Goal: Navigation & Orientation: Find specific page/section

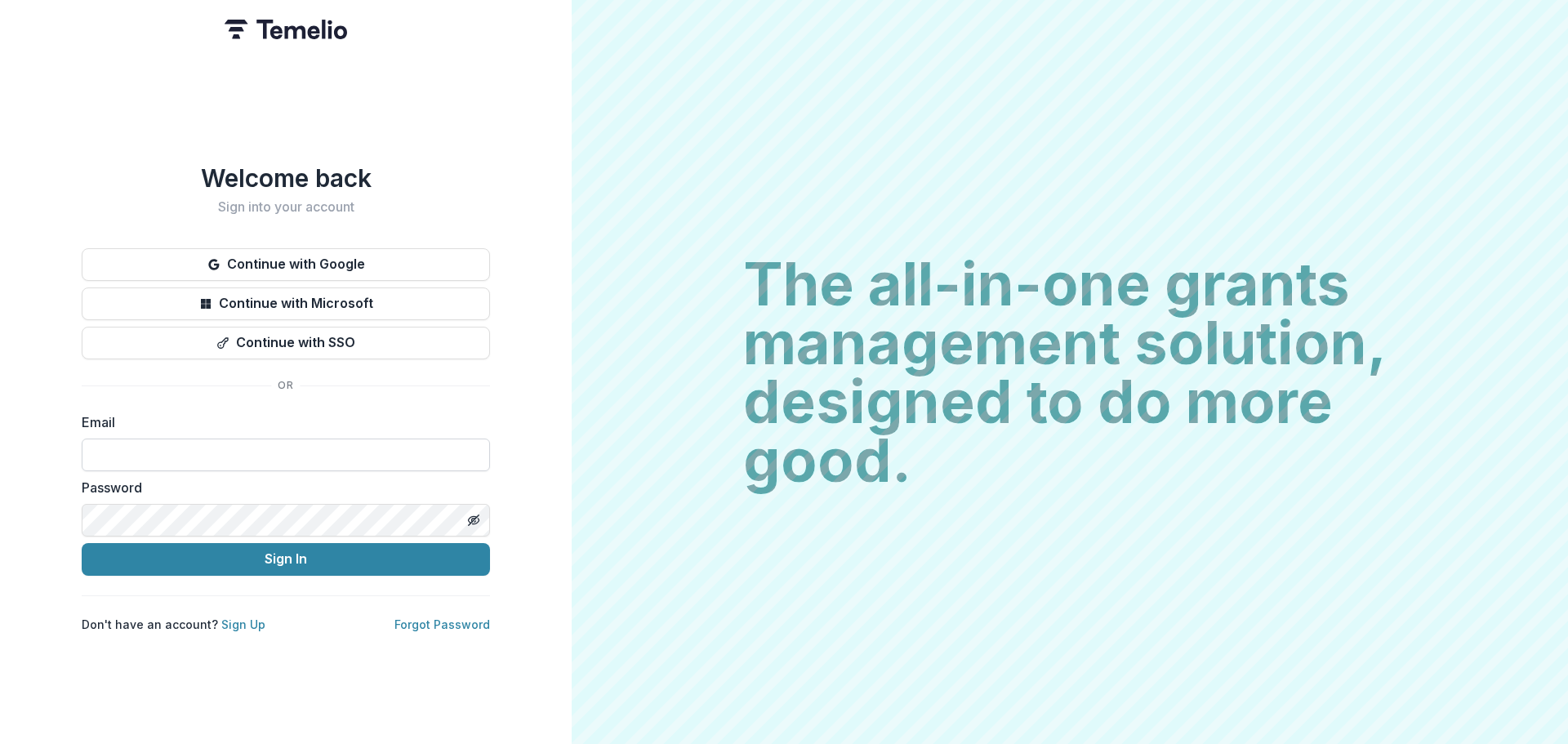
click at [208, 447] on input at bounding box center [285, 454] width 408 height 32
type input "**********"
click at [81, 543] on button "Sign In" at bounding box center [285, 558] width 408 height 32
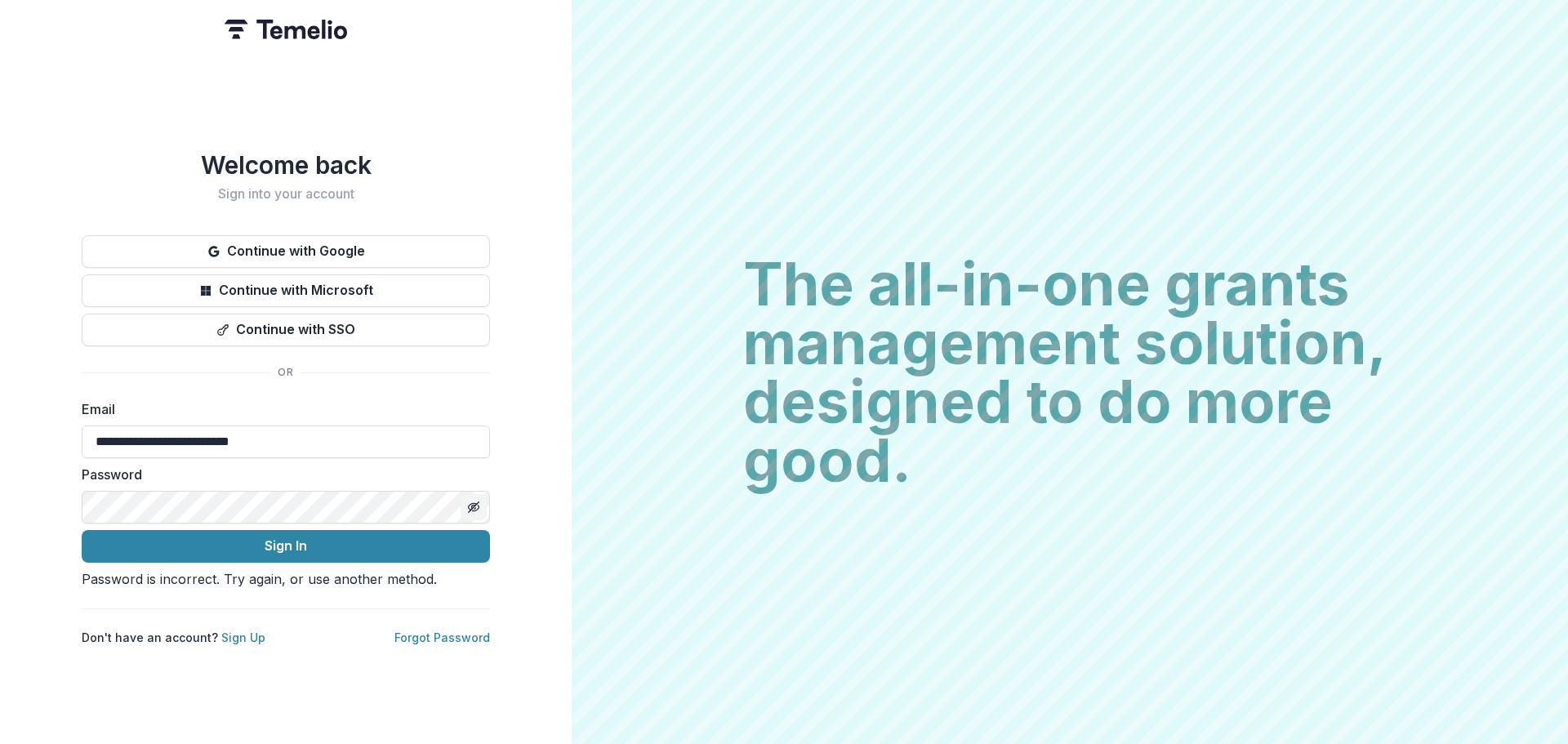
click at [470, 501] on icon "Toggle password visibility" at bounding box center [473, 506] width 13 height 13
click at [81, 530] on button "Sign In" at bounding box center [285, 546] width 408 height 32
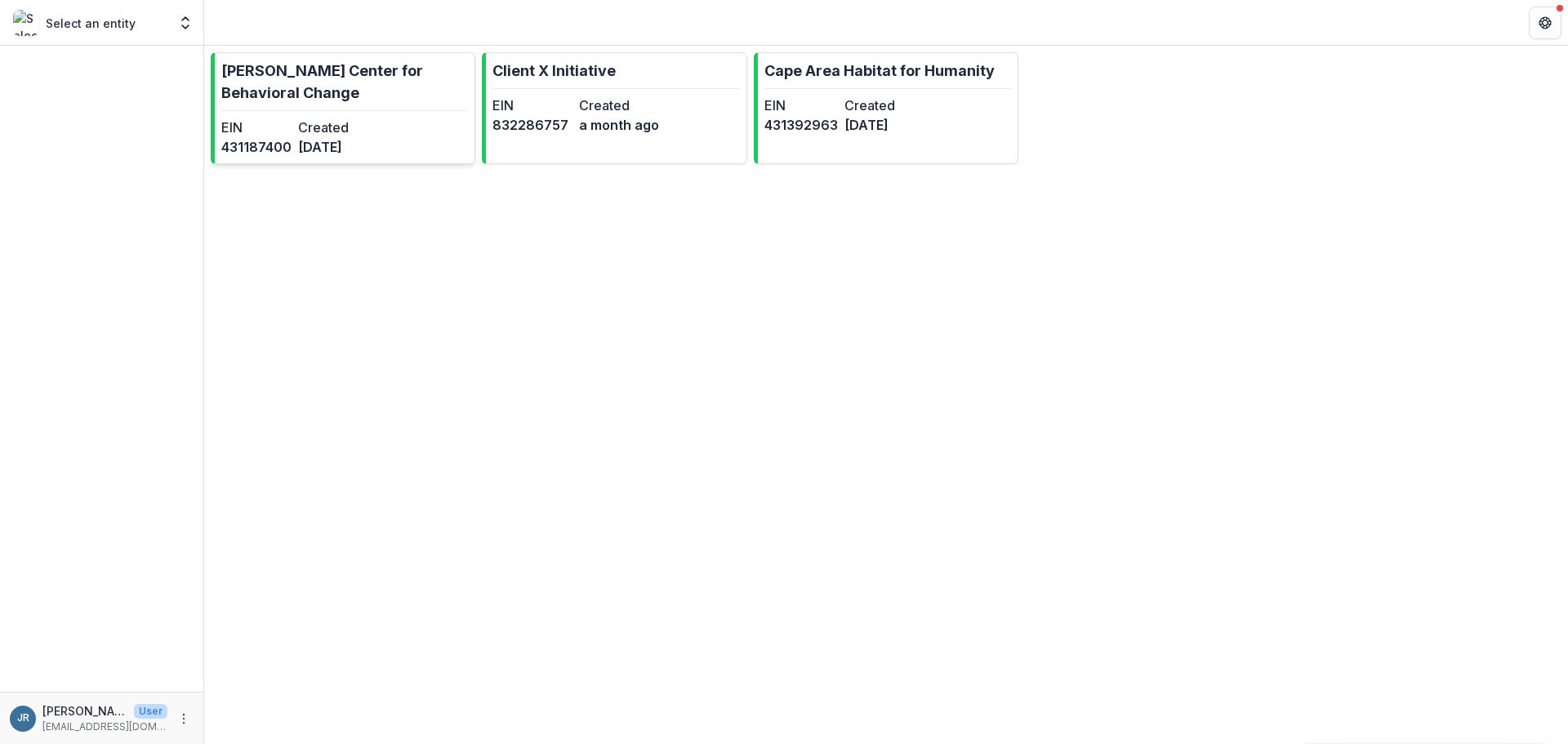
click at [343, 73] on p "[PERSON_NAME] Center for Behavioral Change" at bounding box center [344, 81] width 246 height 44
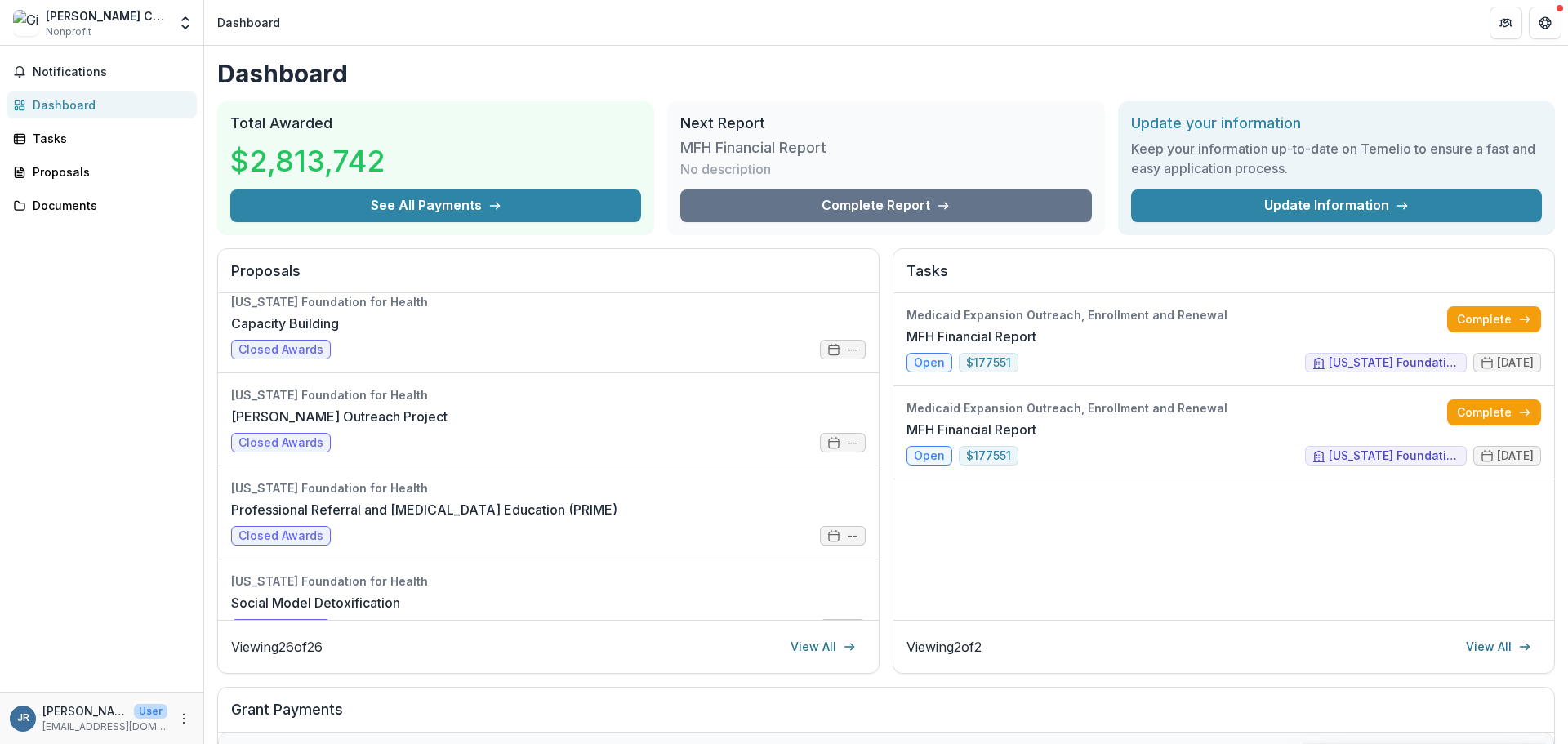
scroll to position [1633, 0]
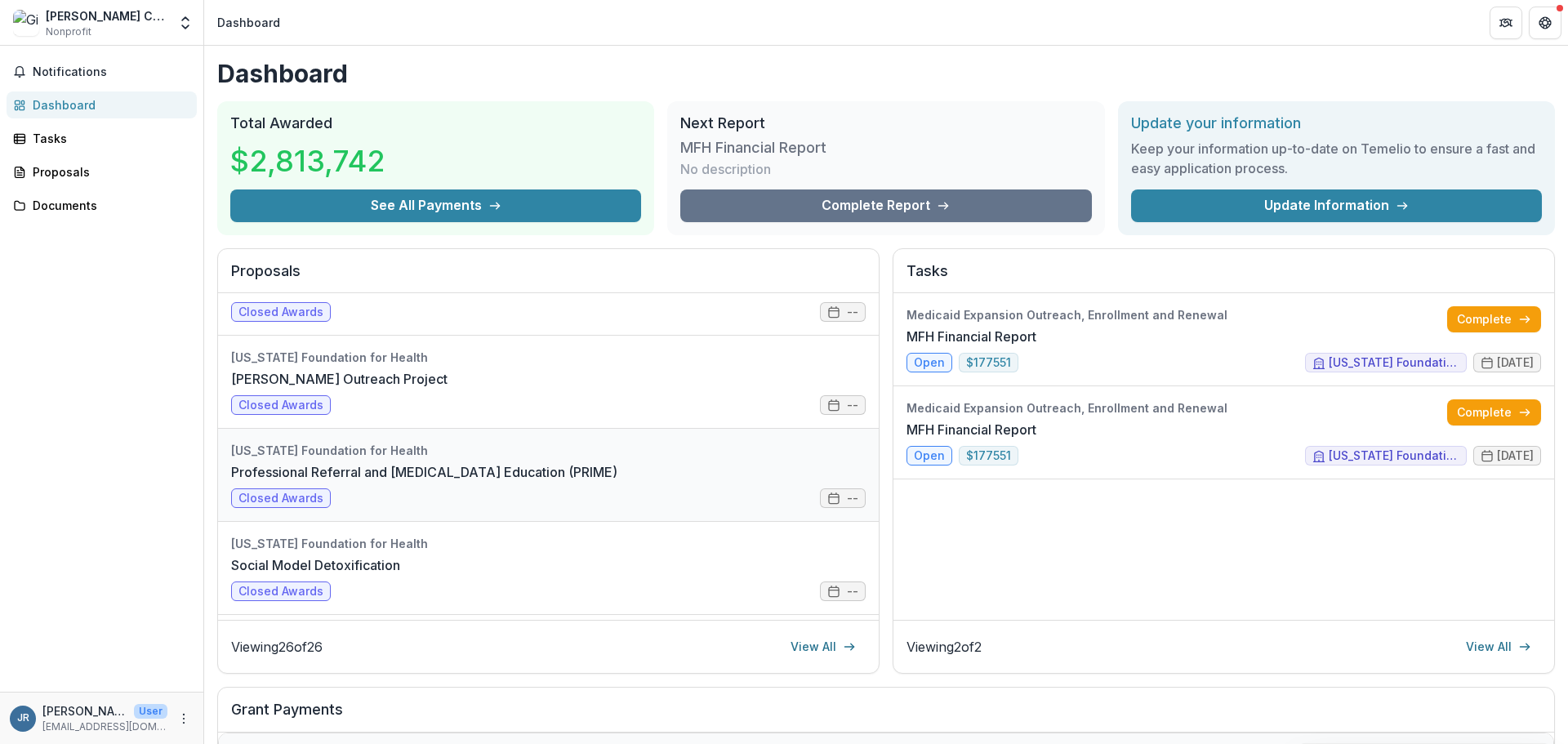
click at [418, 466] on link "Professional Referral and [MEDICAL_DATA] Education (PRIME)" at bounding box center [424, 472] width 386 height 20
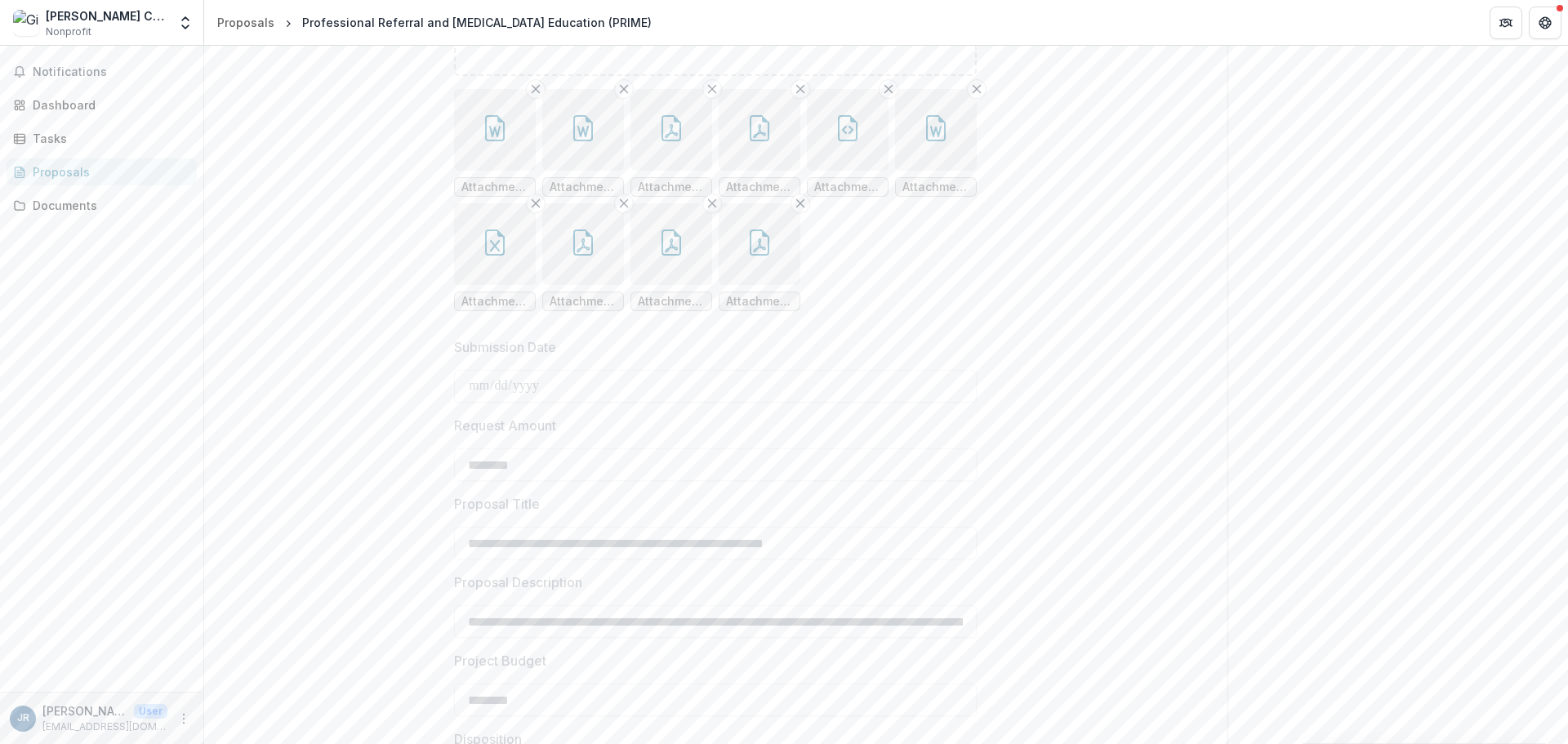
scroll to position [490, 0]
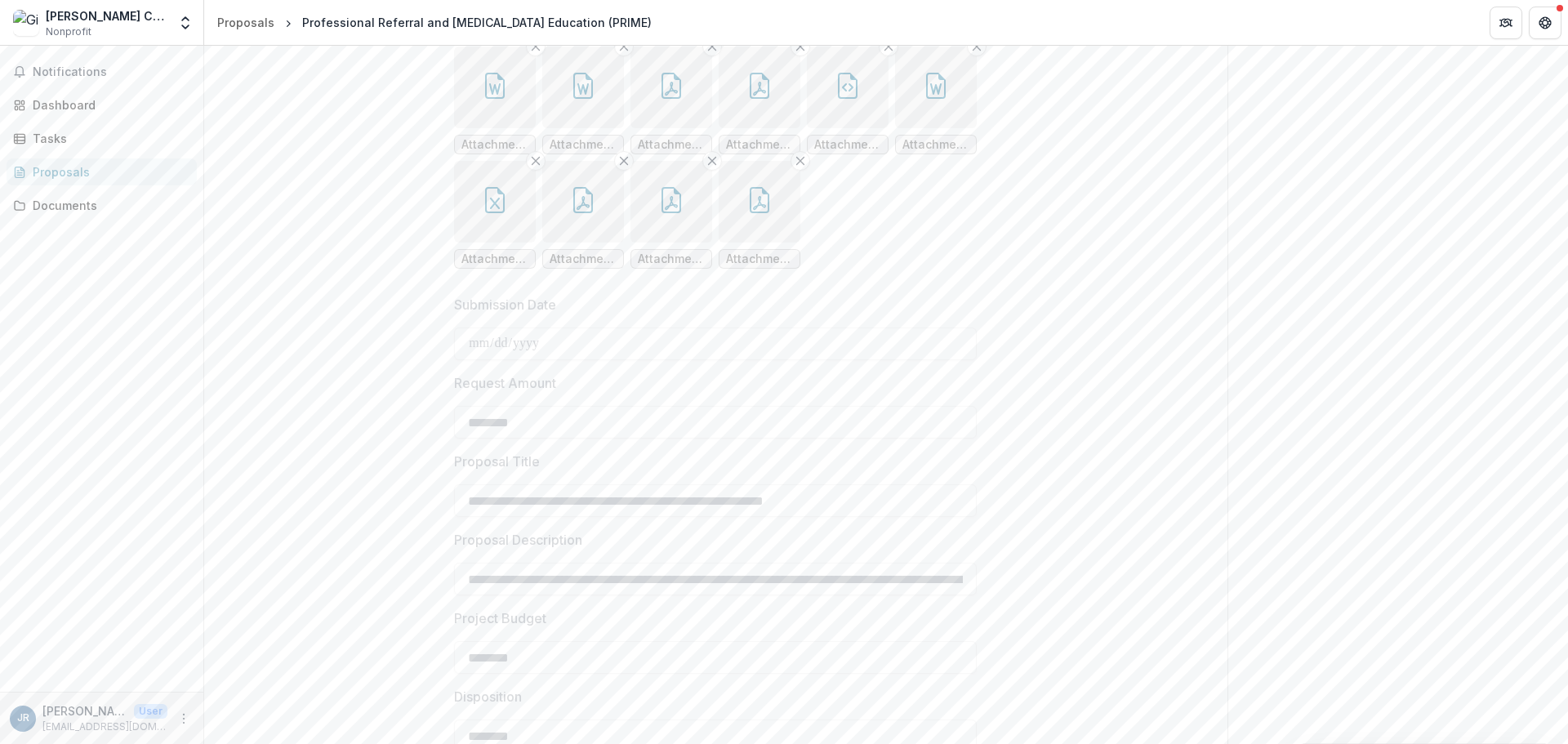
click at [503, 99] on icon "button" at bounding box center [495, 85] width 20 height 26
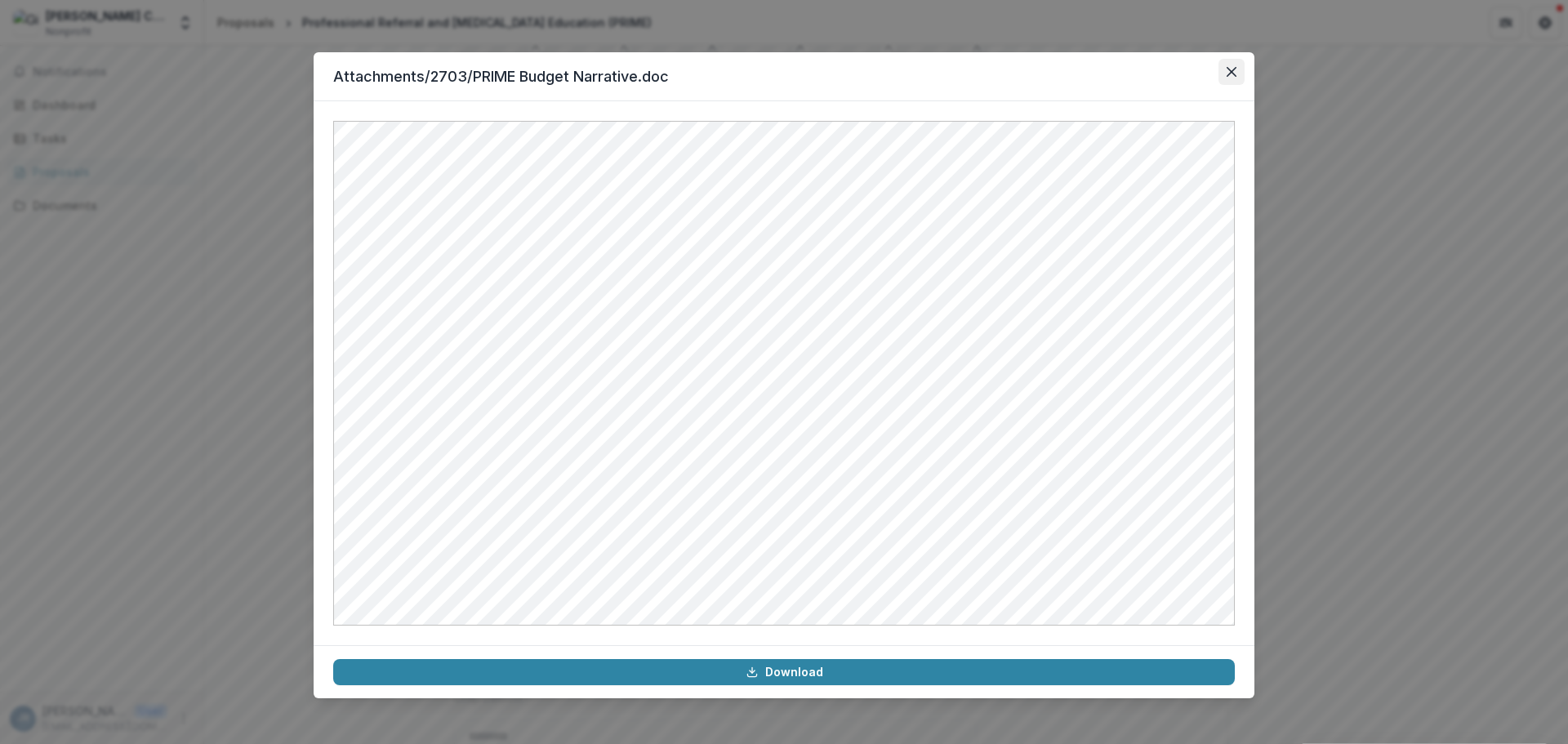
click at [1233, 72] on icon "Close" at bounding box center [1232, 71] width 10 height 10
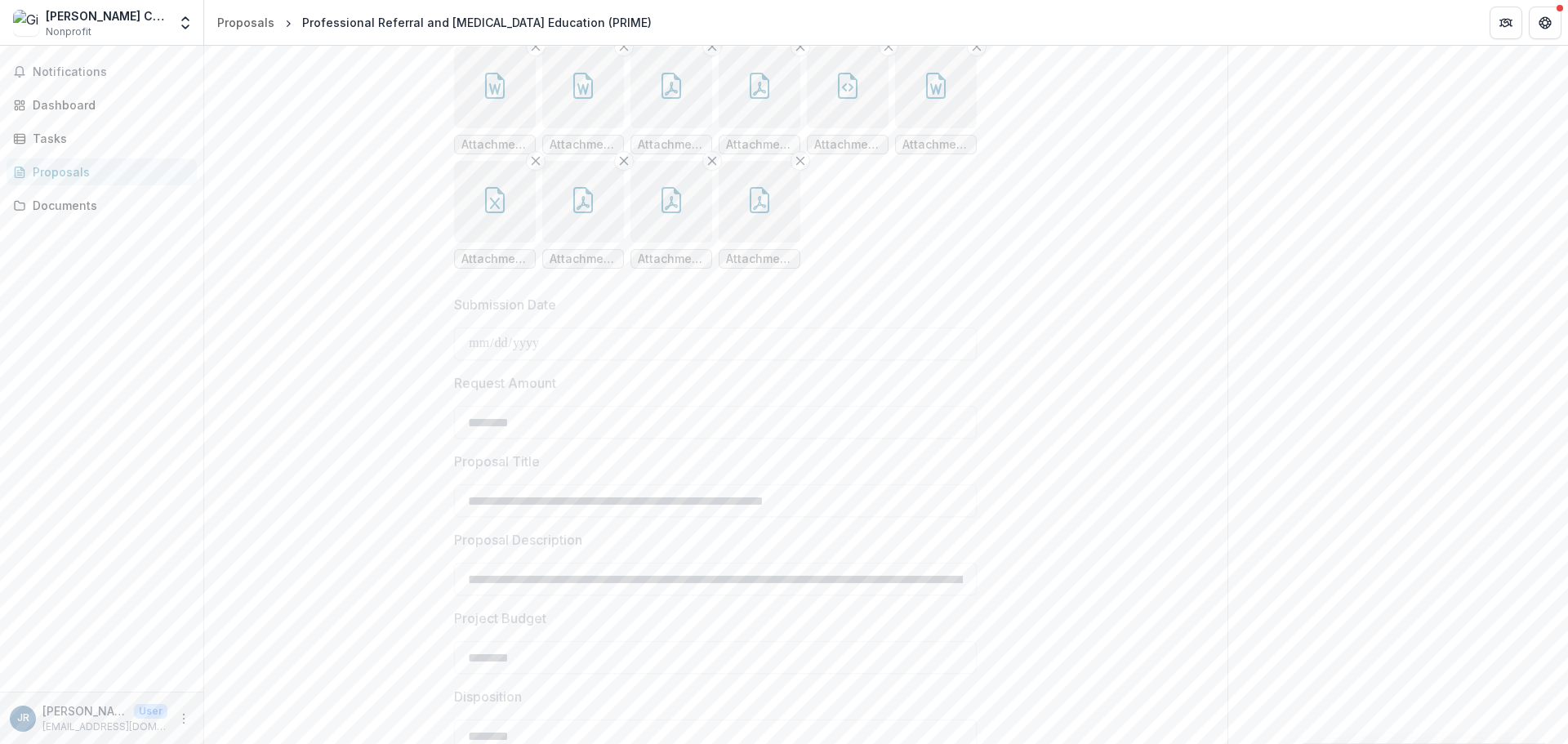
click at [589, 128] on button "button" at bounding box center [582, 87] width 81 height 81
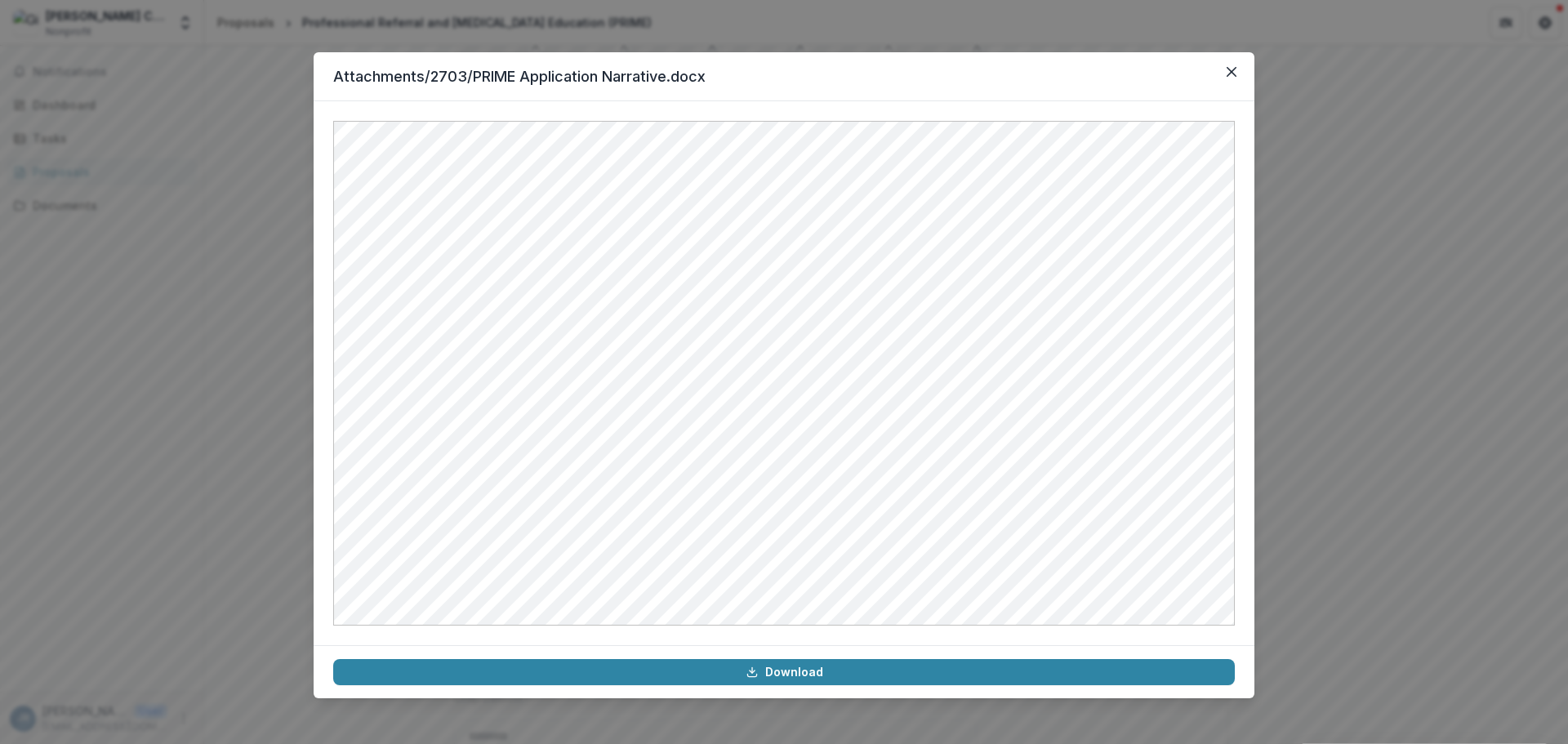
drag, startPoint x: 1234, startPoint y: 78, endPoint x: 1212, endPoint y: 74, distance: 22.4
click at [1233, 76] on button "Close" at bounding box center [1232, 71] width 26 height 26
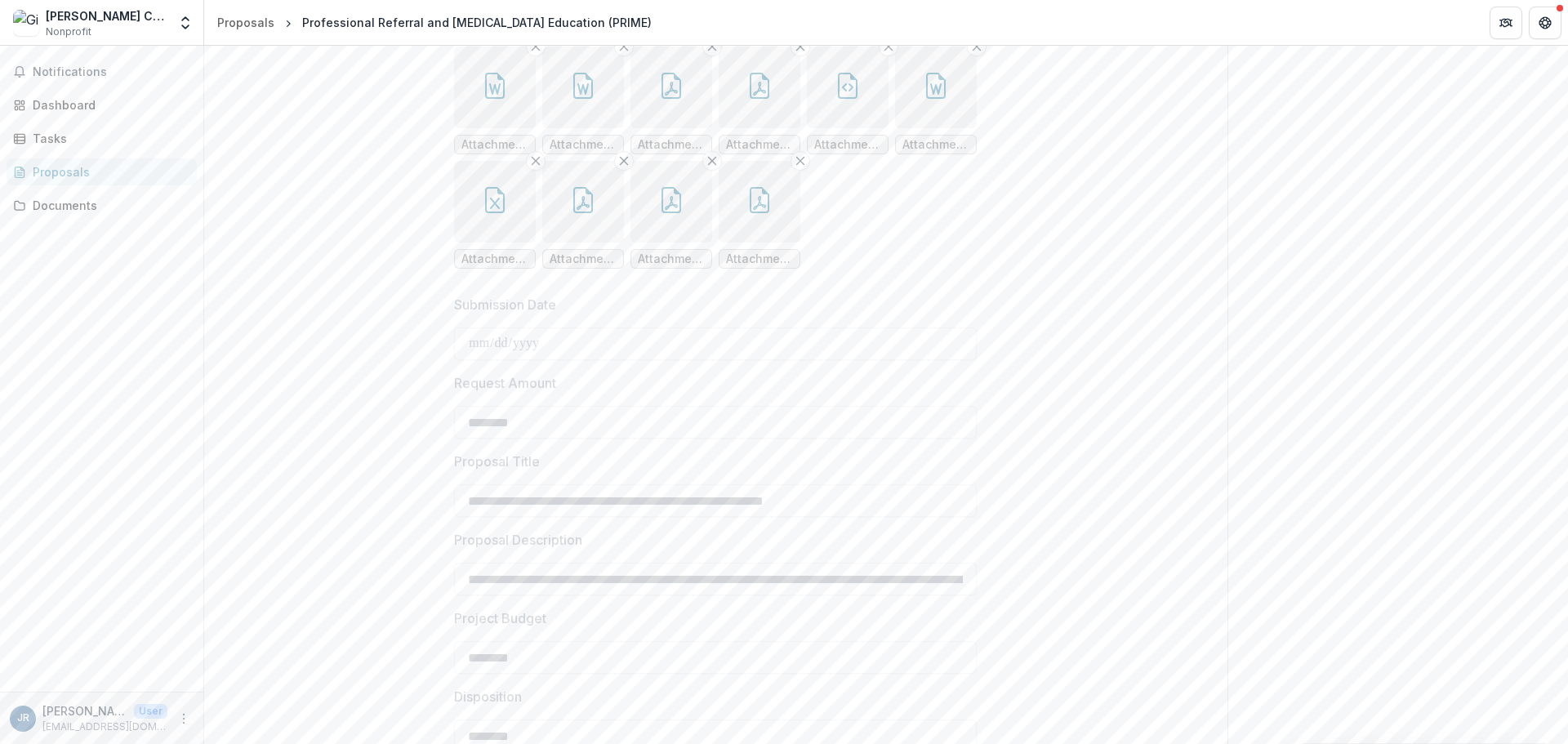
click at [674, 128] on button "button" at bounding box center [670, 87] width 81 height 81
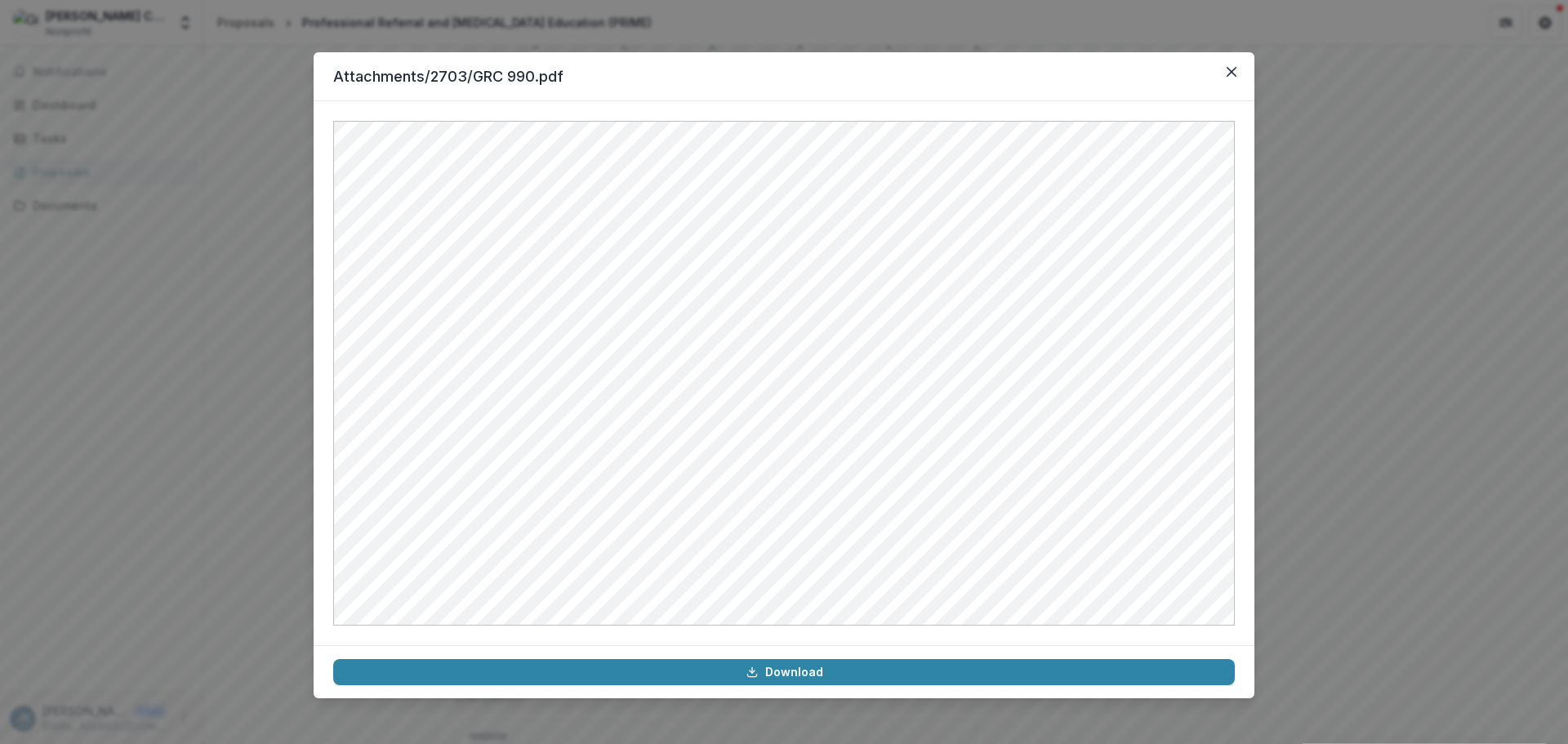
drag, startPoint x: 1229, startPoint y: 72, endPoint x: 1210, endPoint y: 73, distance: 19.0
click at [1229, 72] on icon "Close" at bounding box center [1232, 71] width 10 height 10
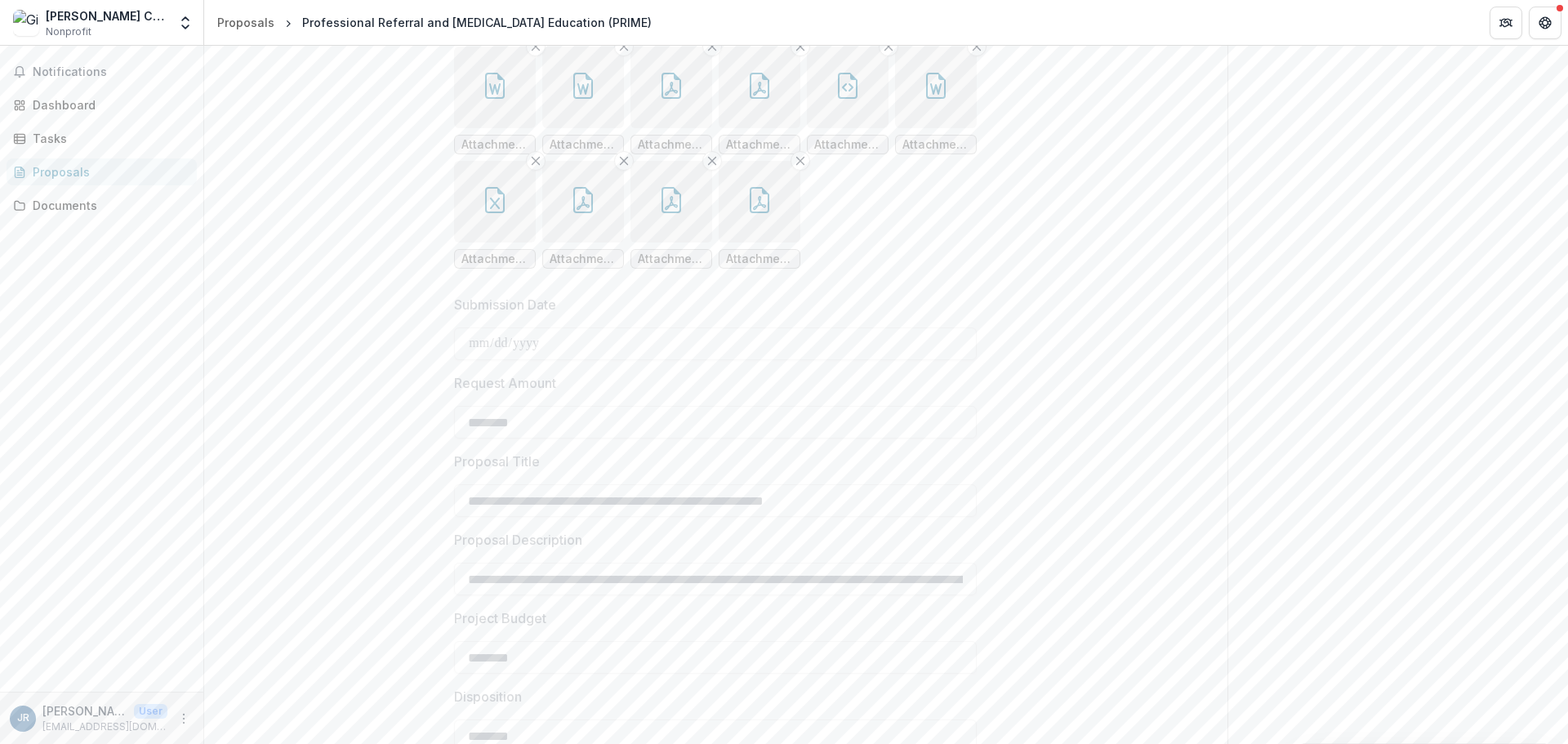
click at [770, 128] on button "button" at bounding box center [759, 87] width 81 height 81
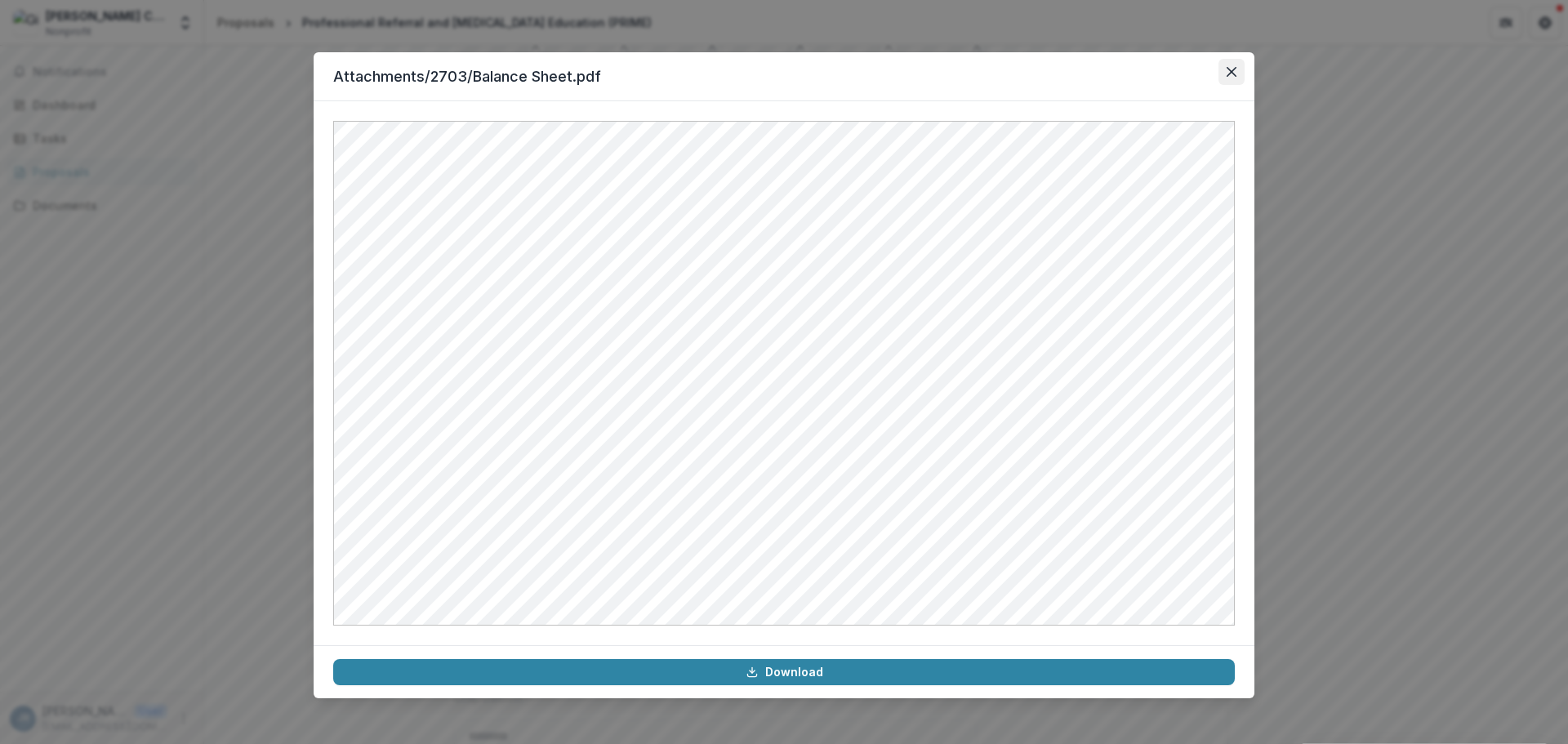
click at [1238, 66] on button "Close" at bounding box center [1232, 71] width 26 height 26
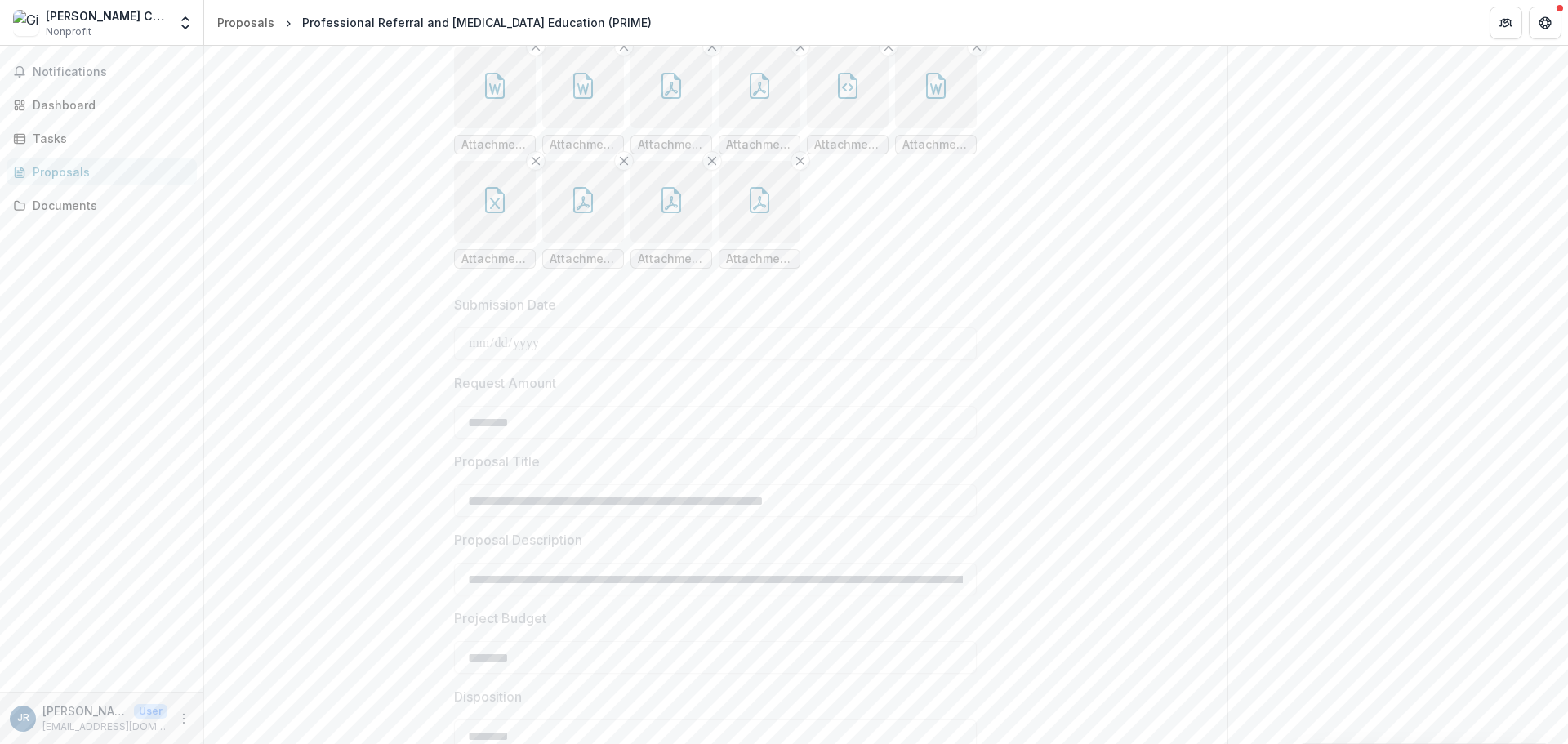
click at [847, 99] on icon "button" at bounding box center [847, 85] width 26 height 26
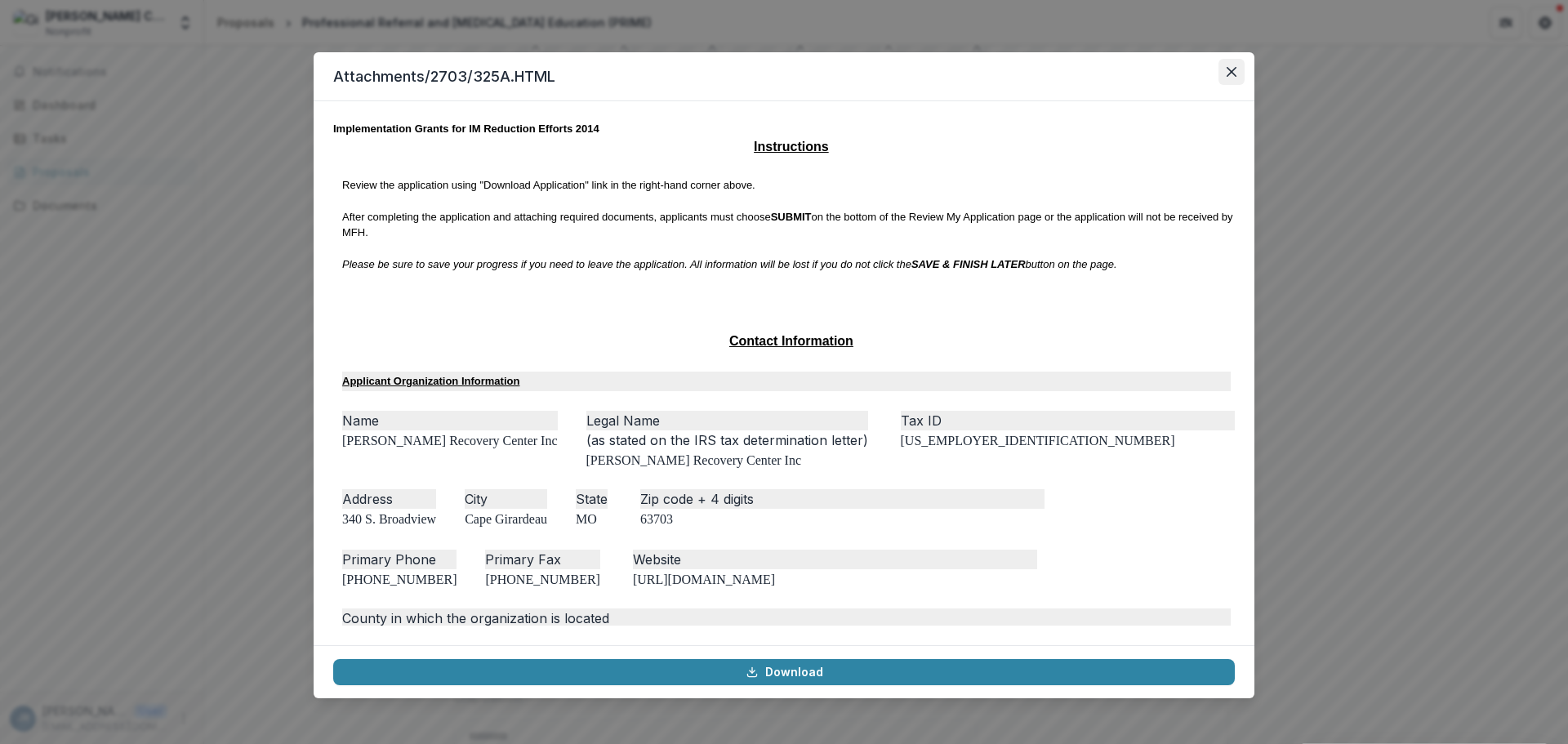
click at [1232, 68] on icon "Close" at bounding box center [1232, 71] width 10 height 10
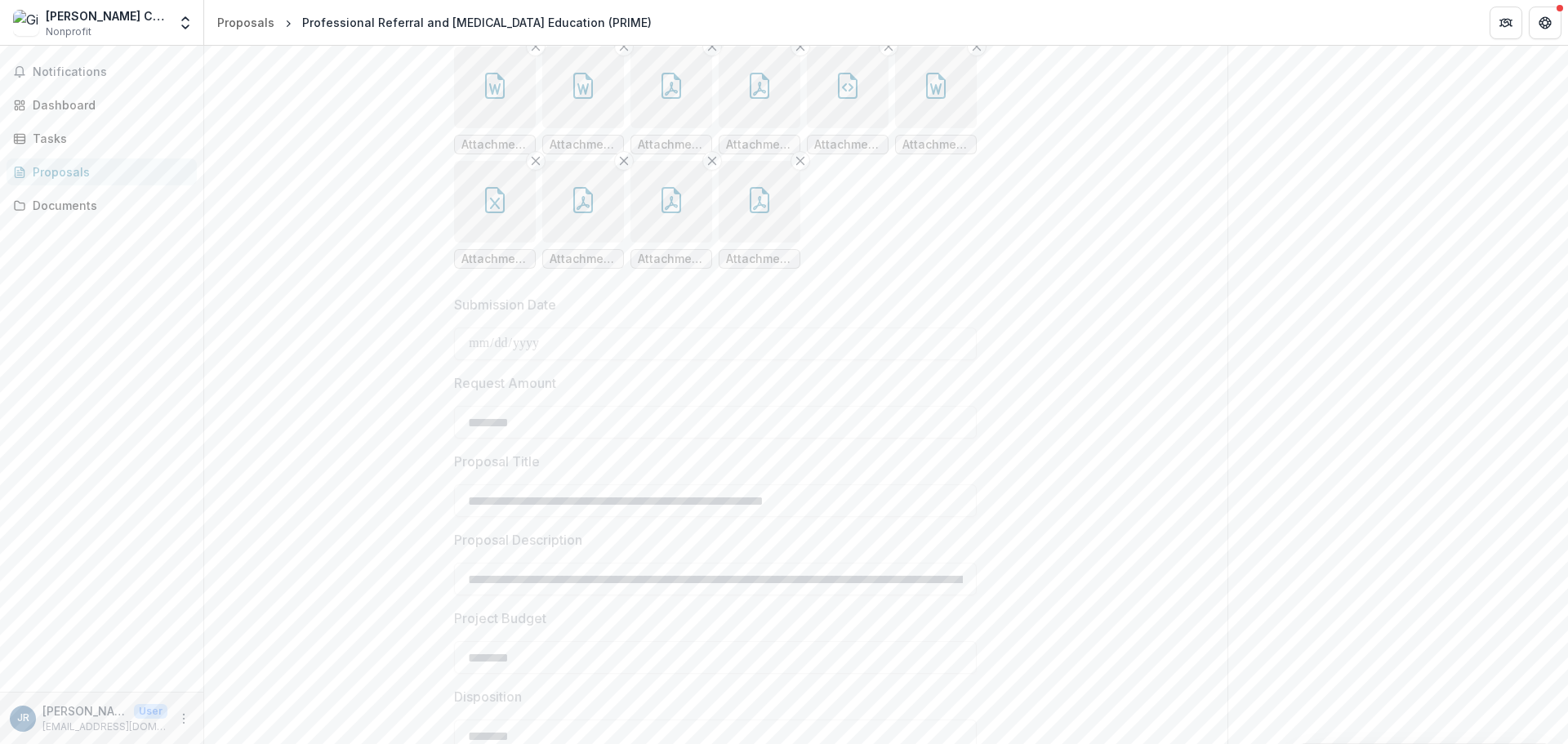
click at [914, 128] on button "button" at bounding box center [935, 87] width 81 height 81
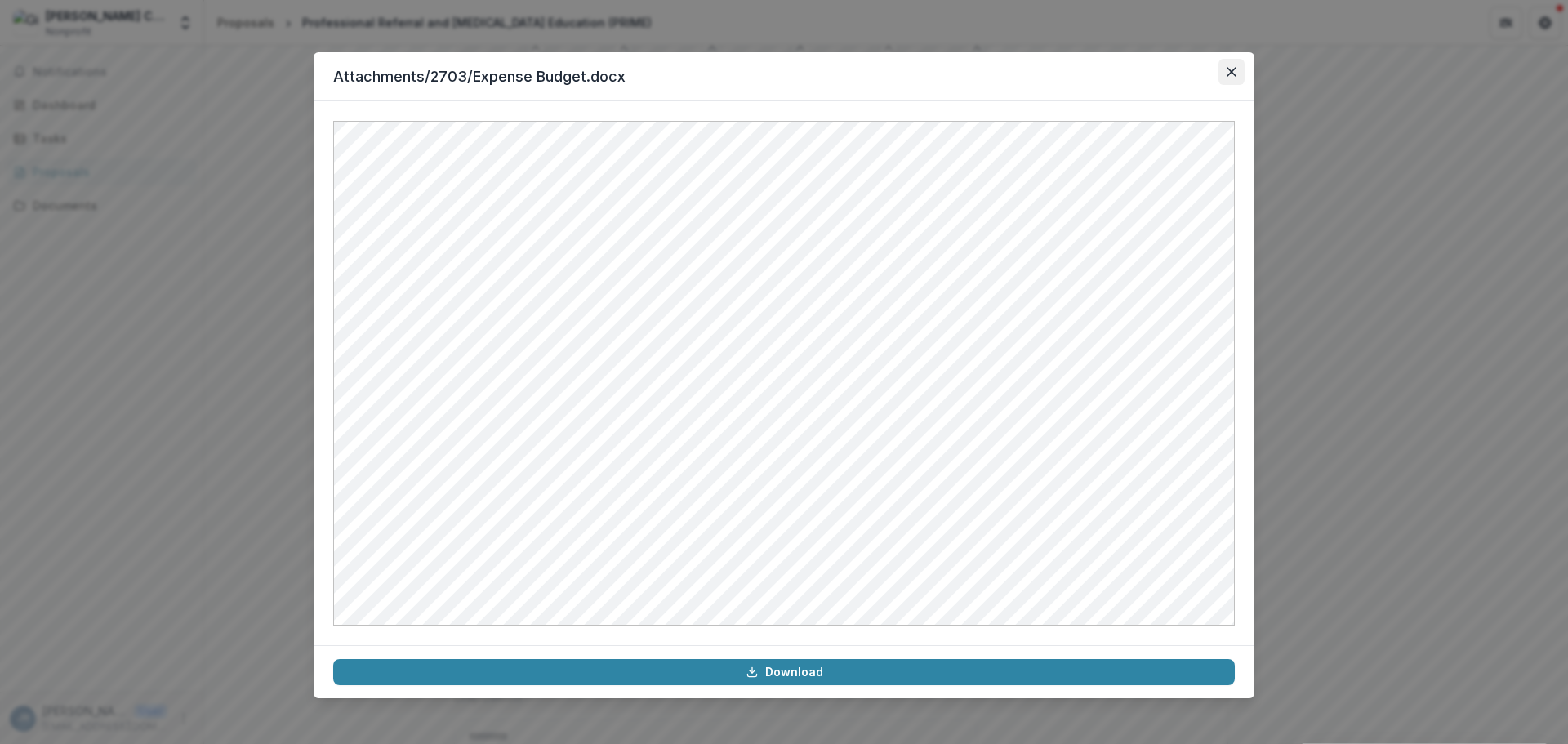
click at [1233, 71] on icon "Close" at bounding box center [1232, 71] width 10 height 10
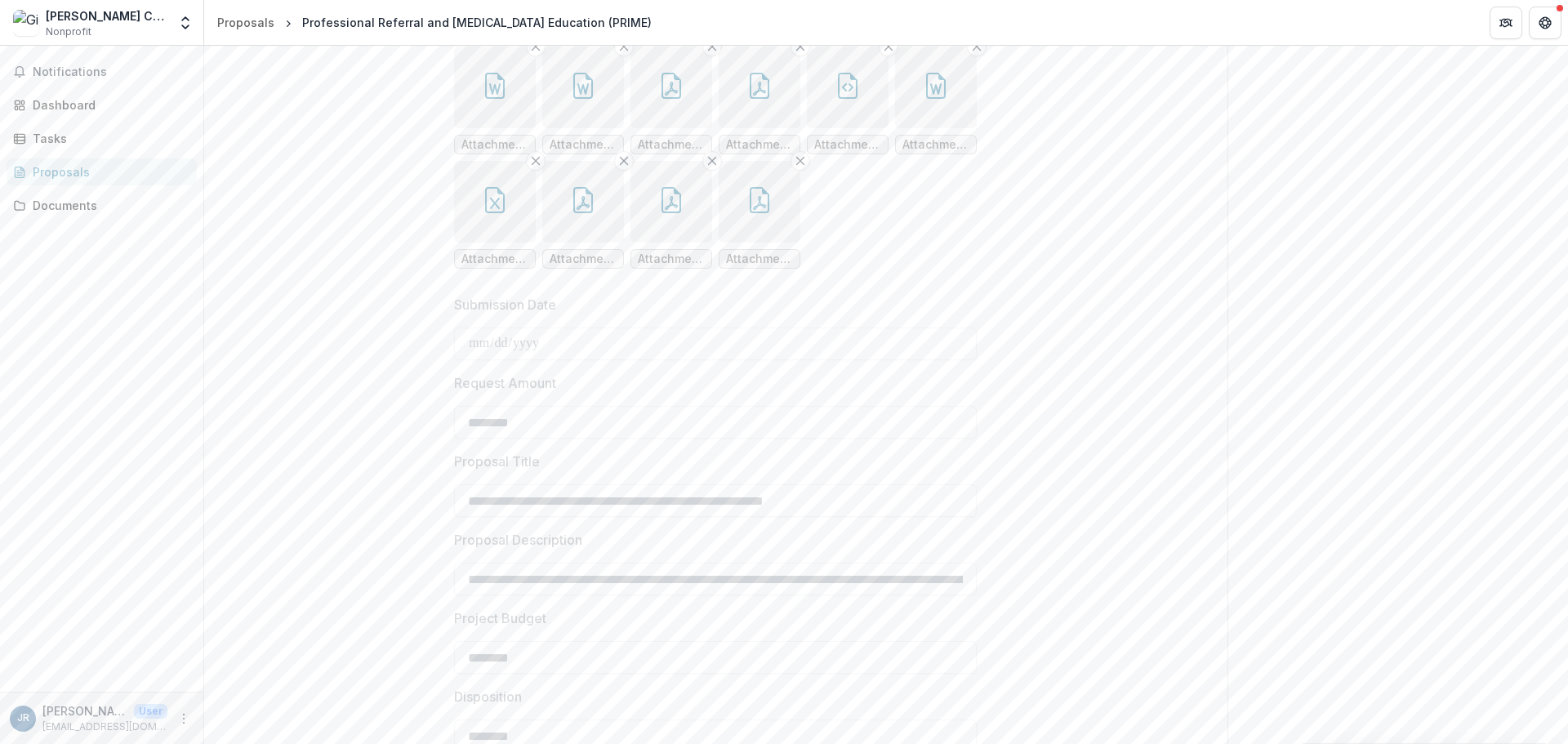
click at [477, 242] on button "button" at bounding box center [494, 200] width 81 height 81
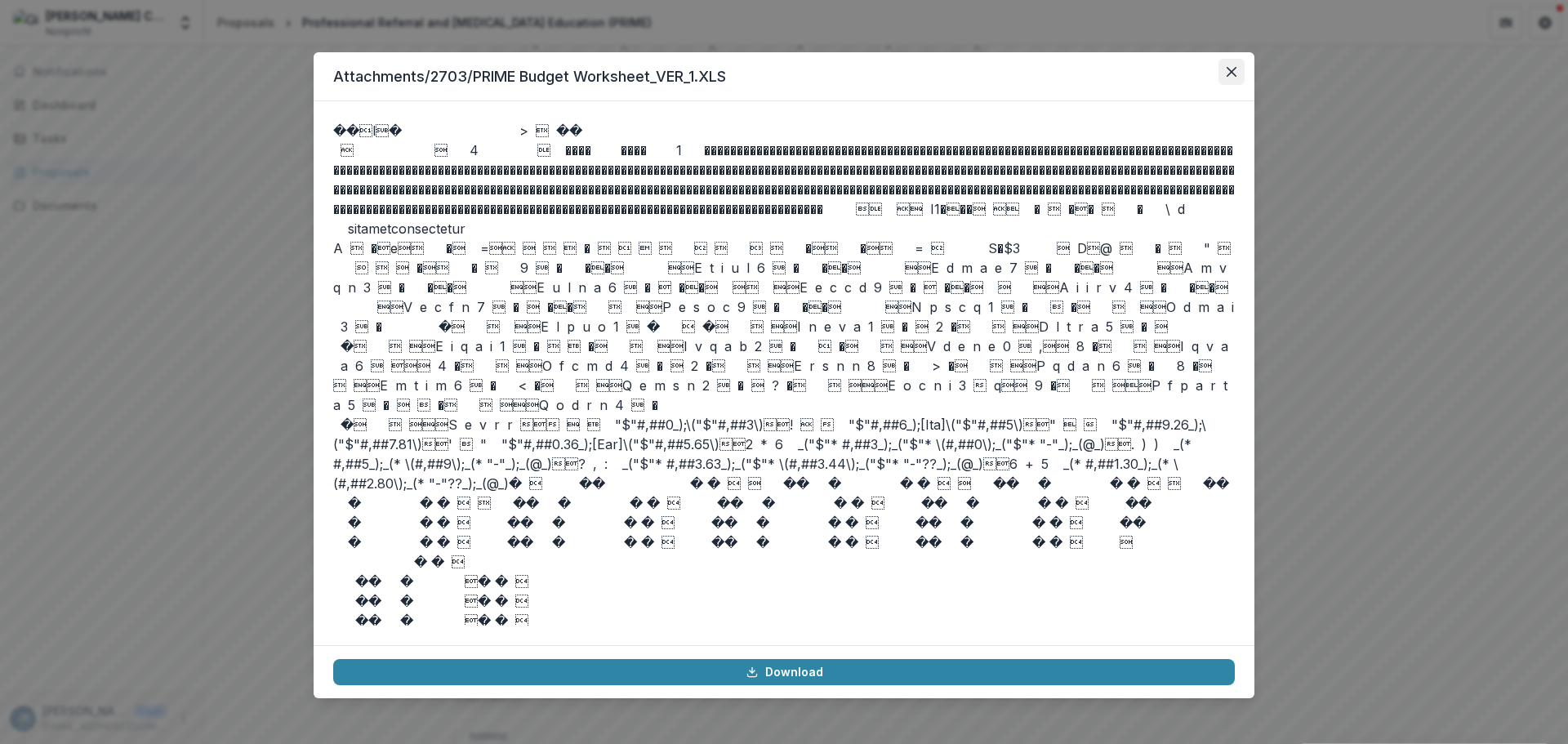
click at [1231, 70] on icon "Close" at bounding box center [1232, 71] width 10 height 10
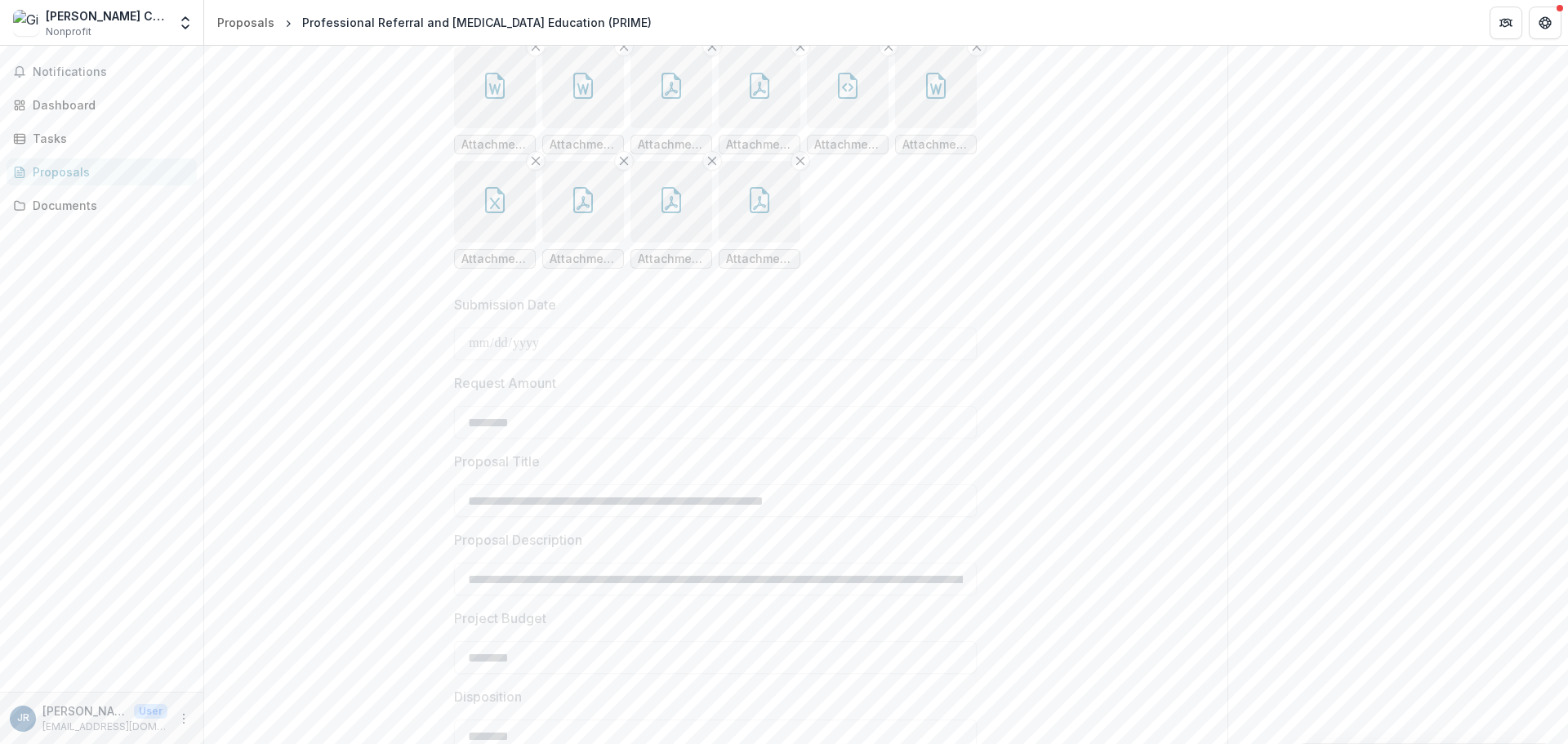
click at [590, 213] on icon "button" at bounding box center [583, 199] width 26 height 26
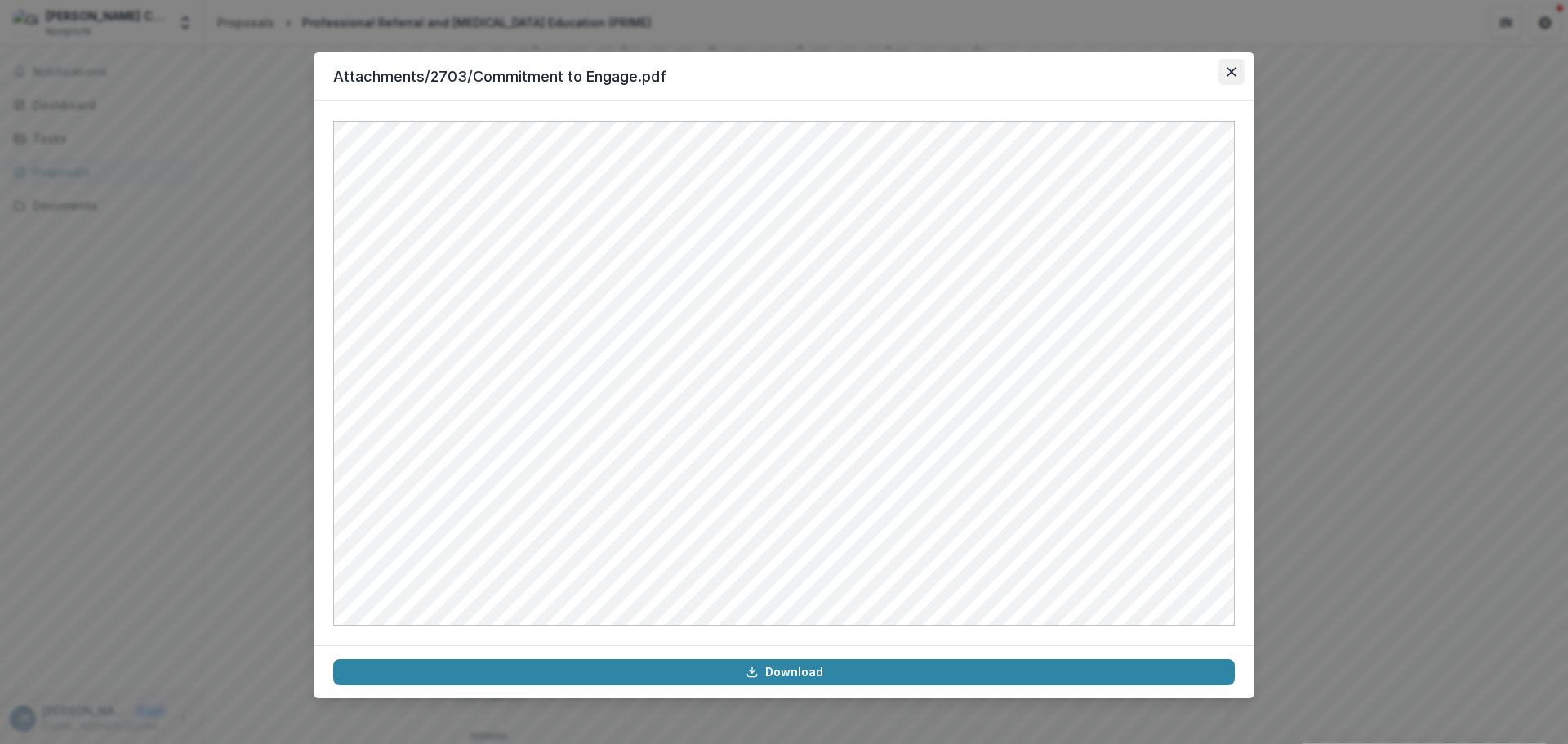
click at [1240, 71] on button "Close" at bounding box center [1232, 71] width 26 height 26
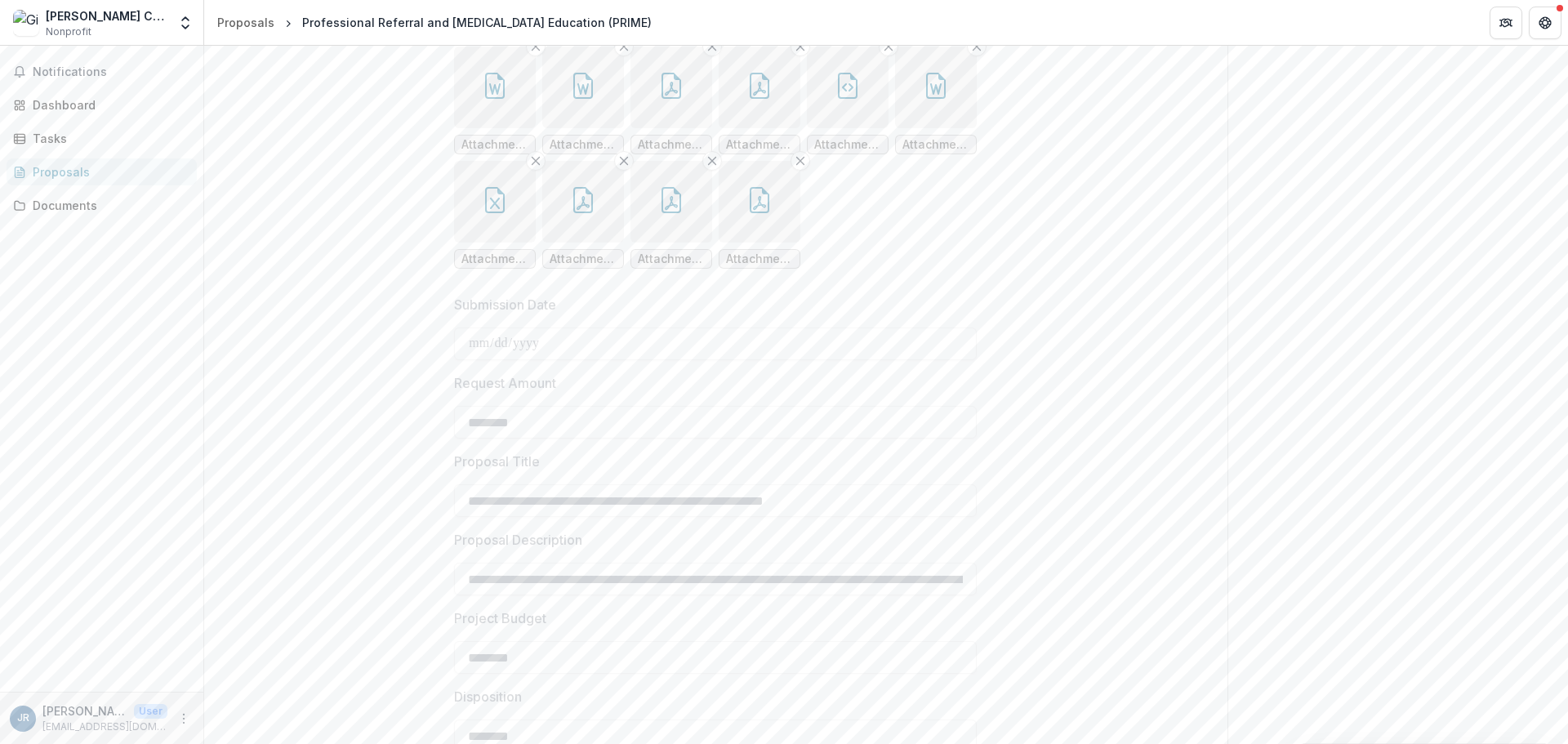
click at [684, 242] on button "button" at bounding box center [670, 200] width 81 height 81
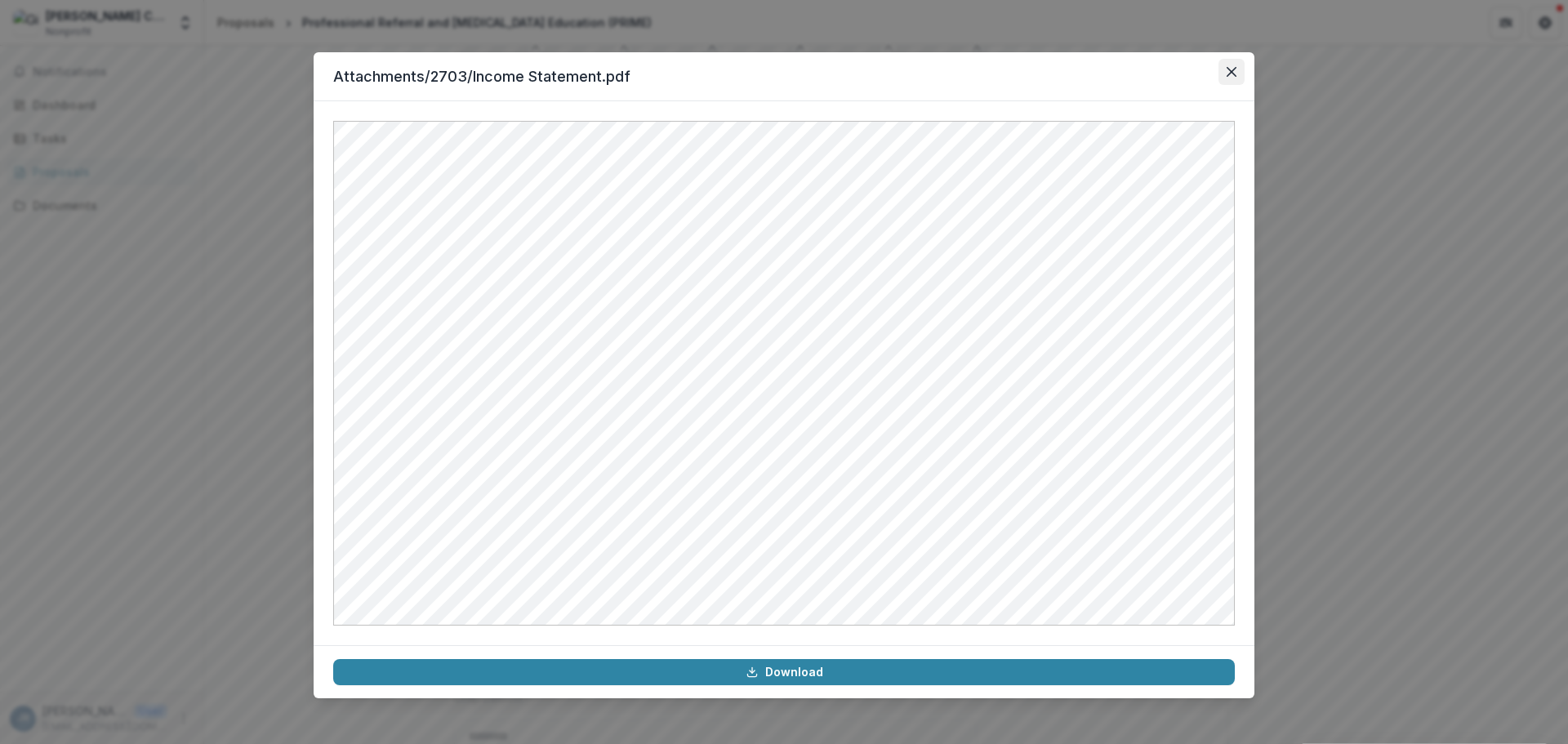
click at [1236, 74] on button "Close" at bounding box center [1232, 71] width 26 height 26
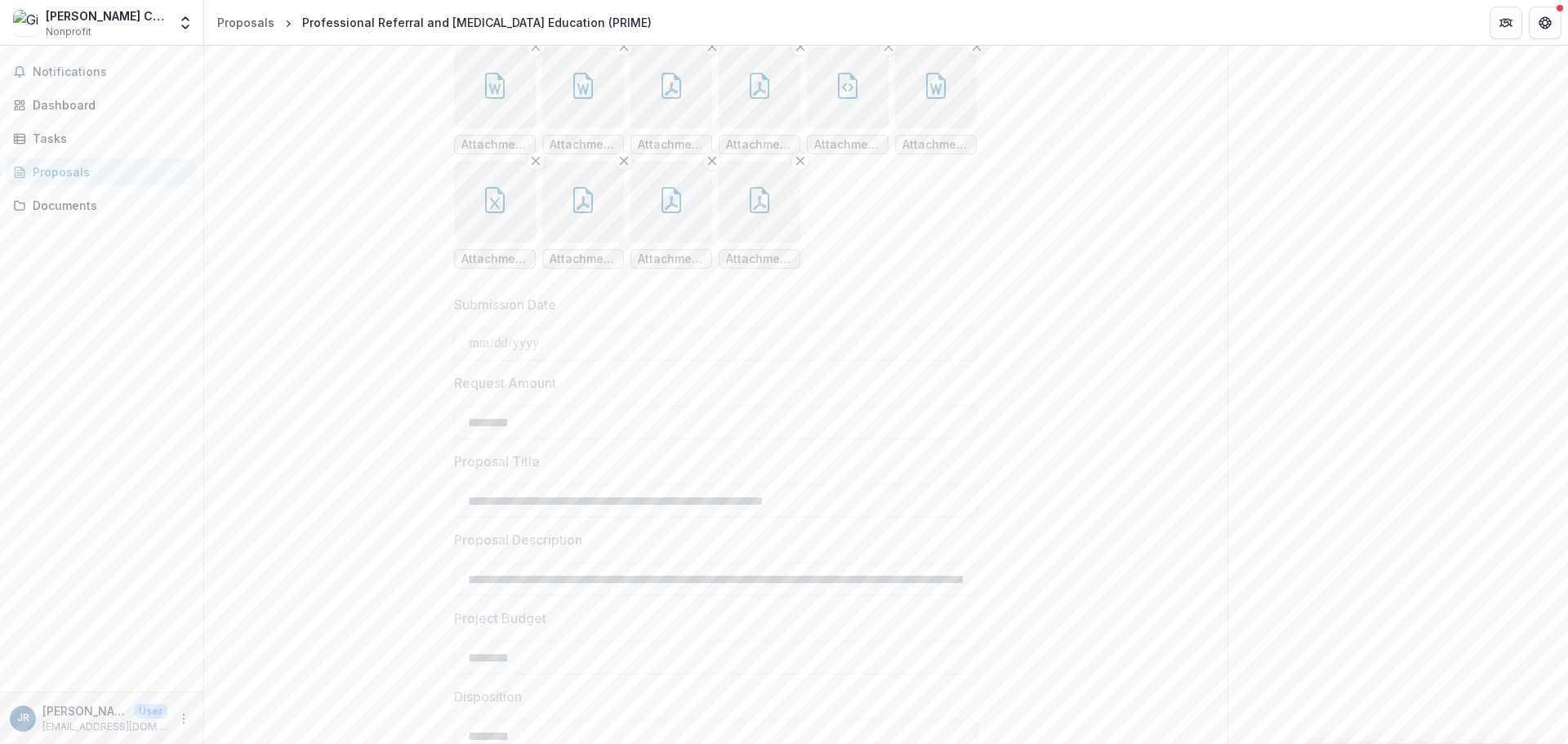
click at [750, 213] on icon "button" at bounding box center [759, 199] width 26 height 26
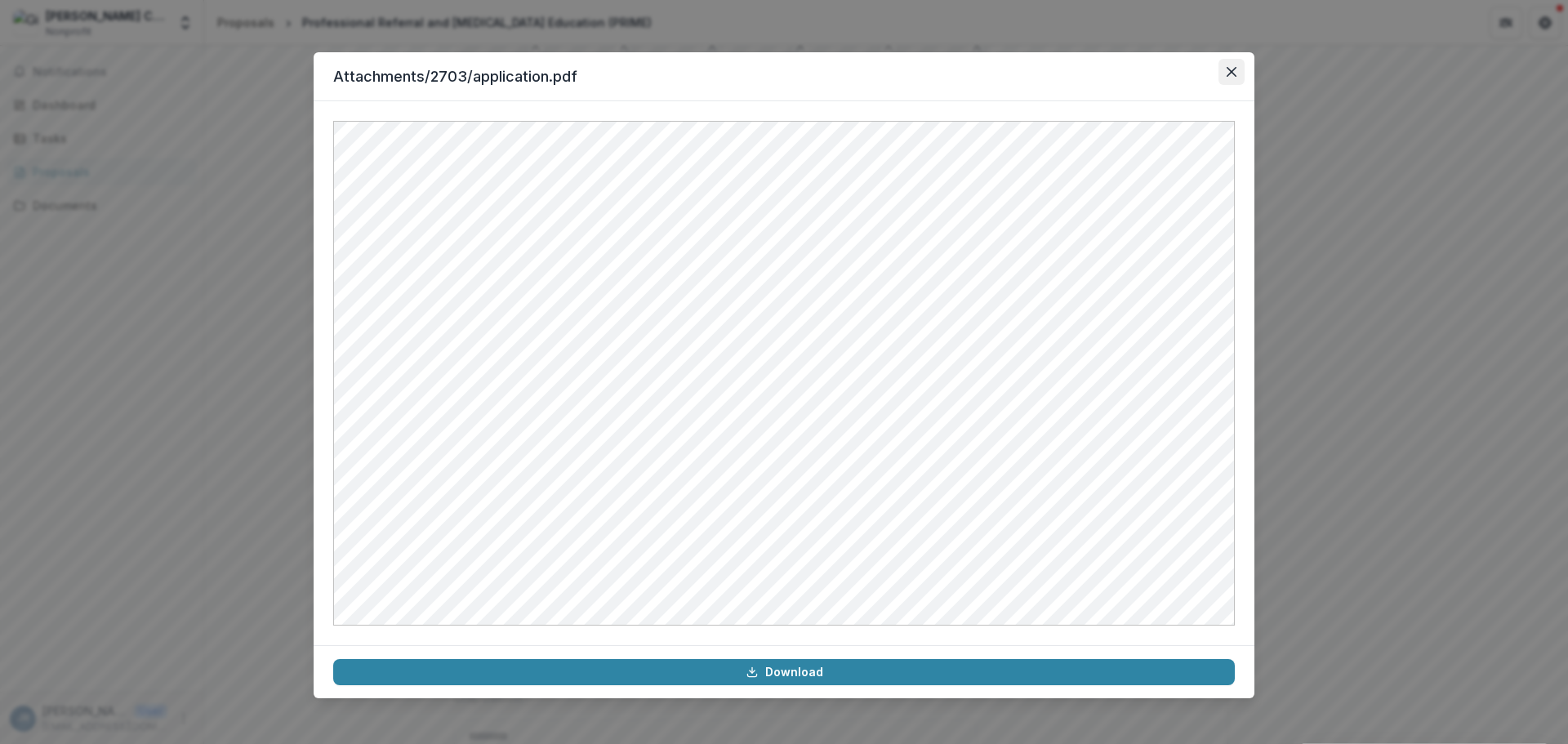
click at [1227, 67] on icon "Close" at bounding box center [1232, 71] width 10 height 10
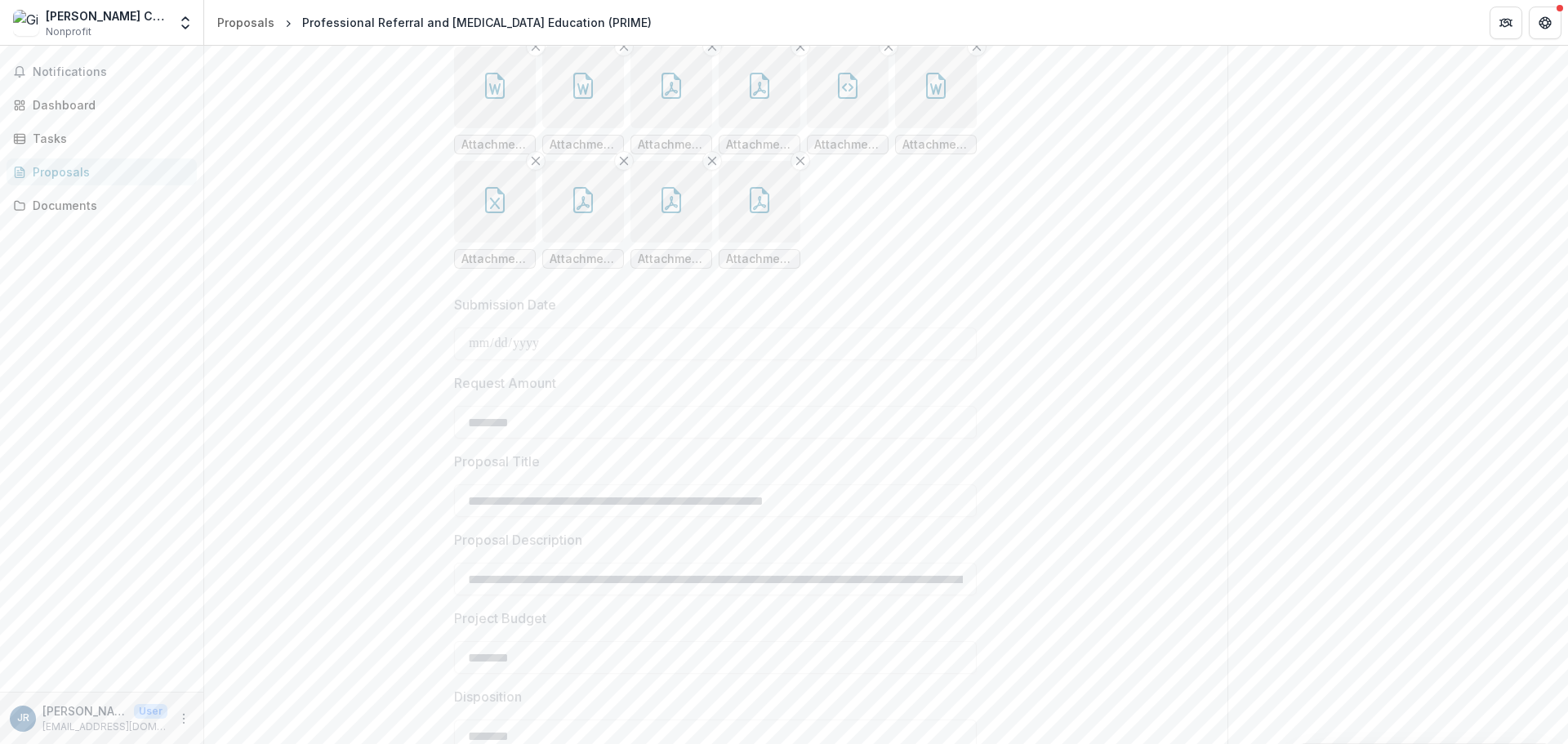
click at [583, 94] on icon "button" at bounding box center [583, 88] width 12 height 12
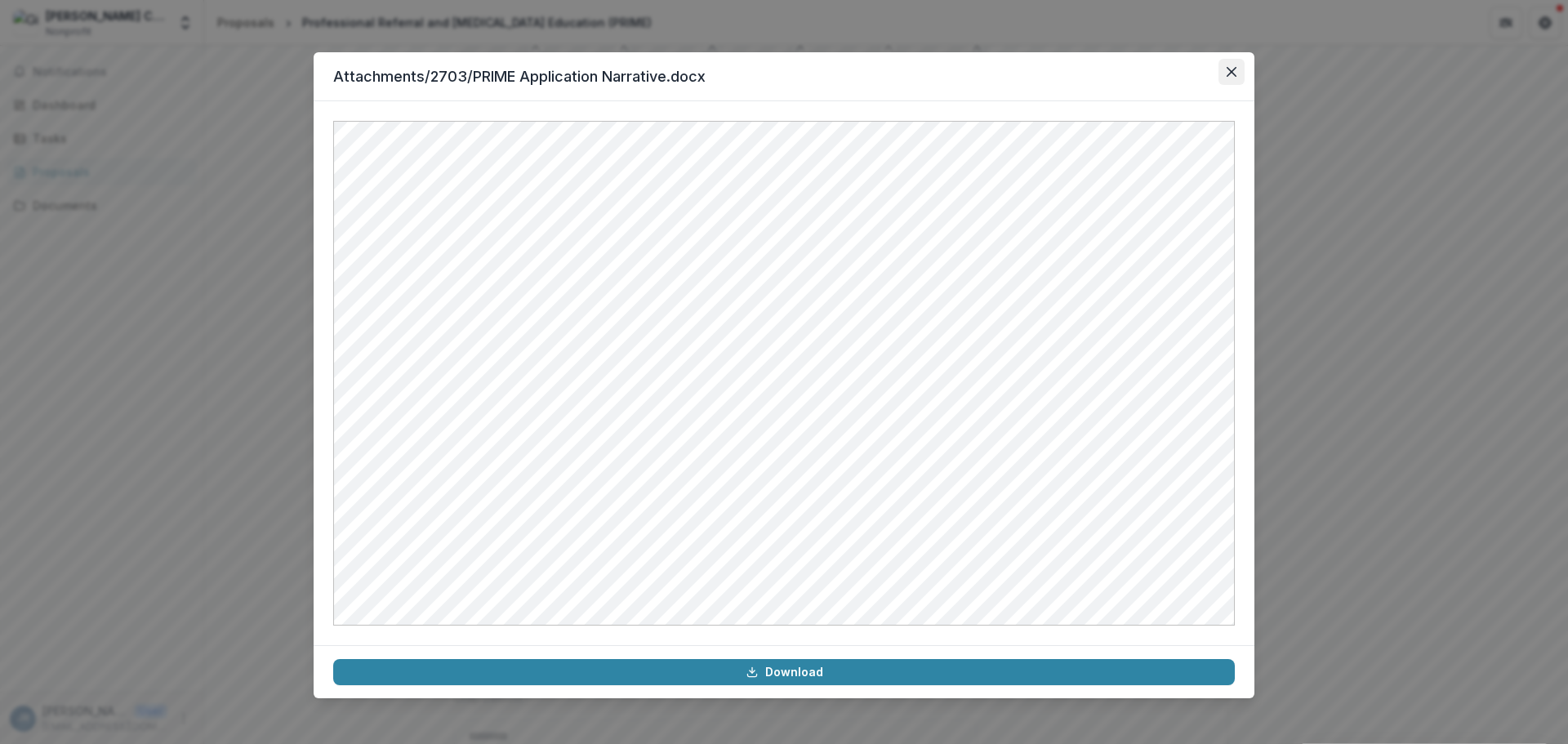
click at [1229, 72] on icon "Close" at bounding box center [1232, 71] width 10 height 10
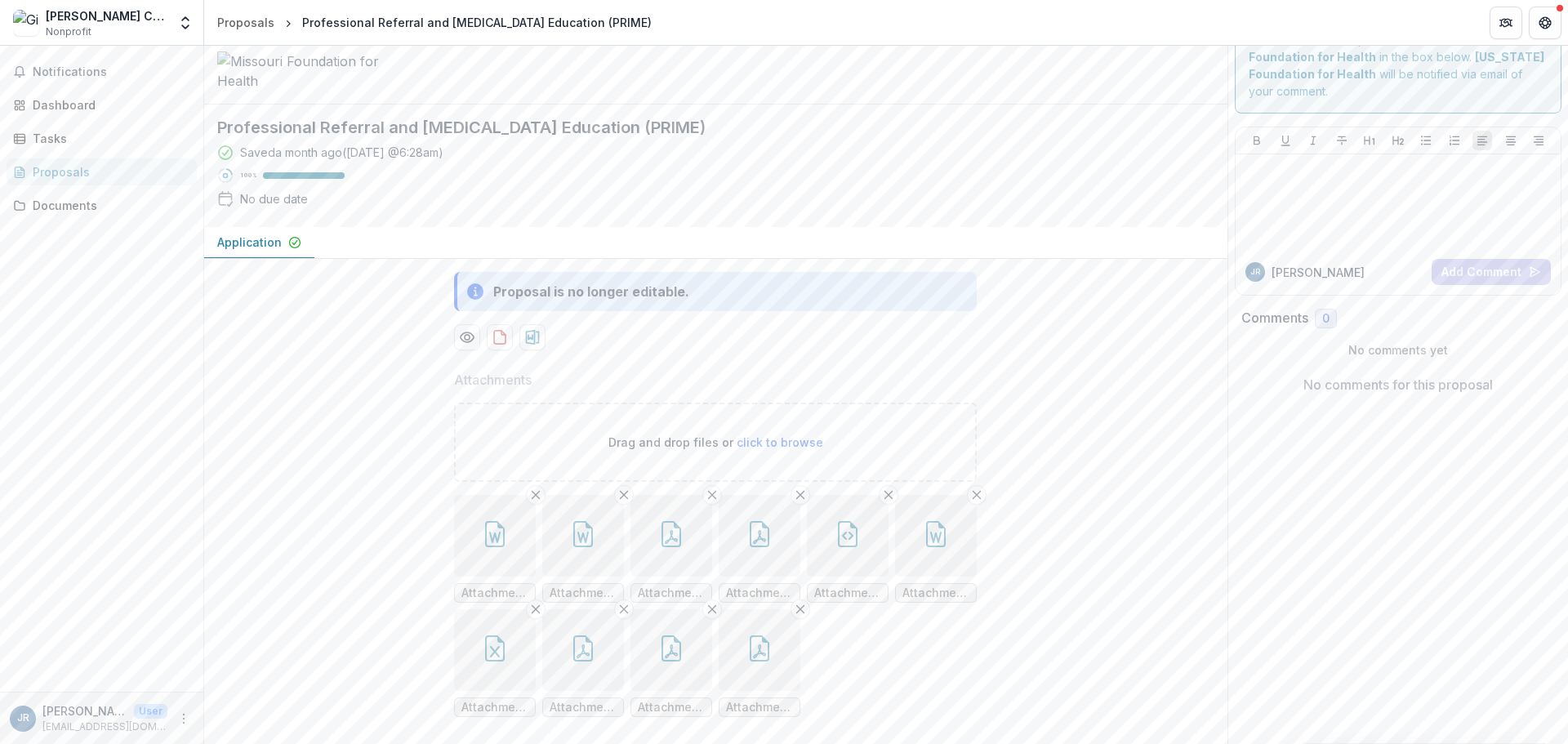
scroll to position [0, 0]
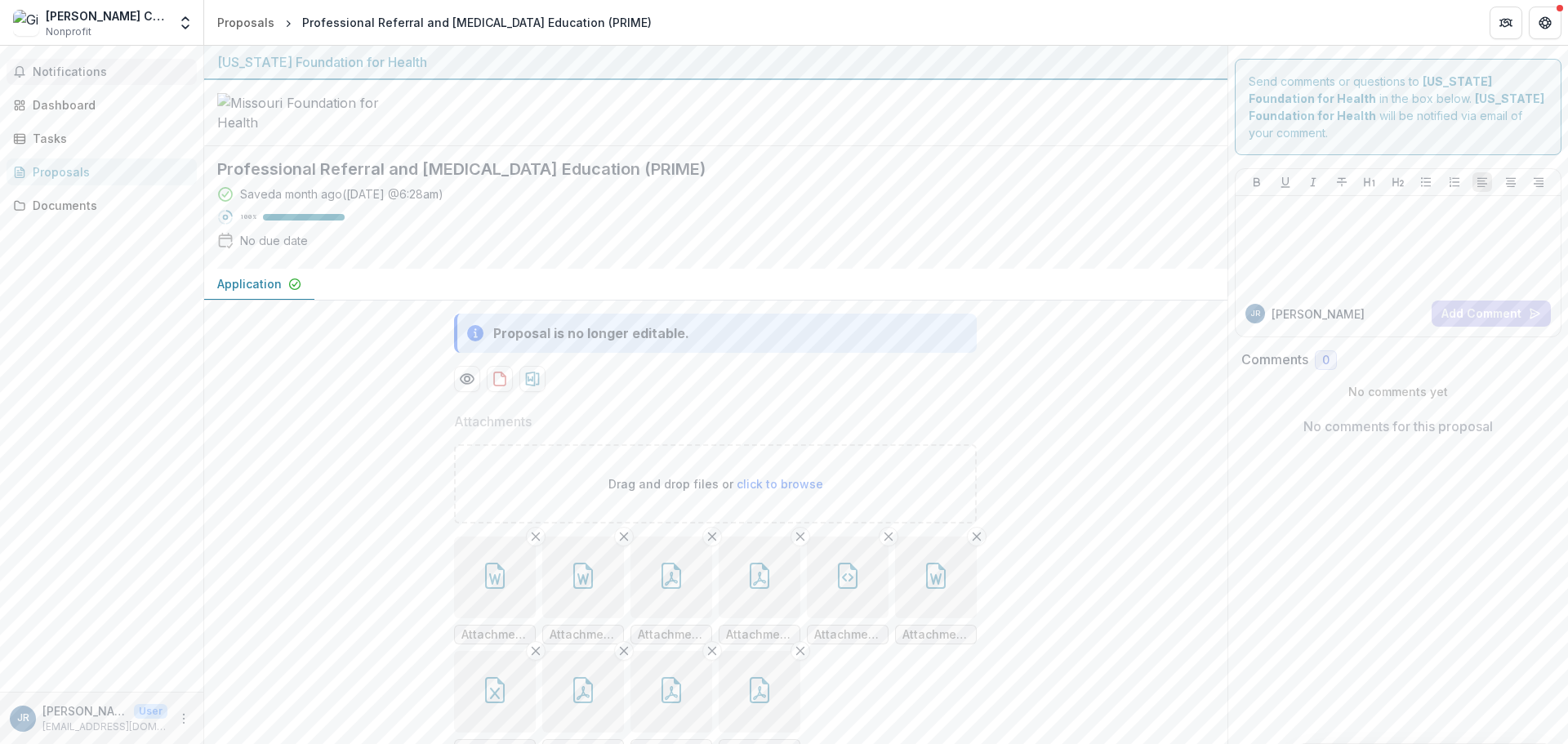
click at [67, 66] on span "Notifications" at bounding box center [111, 72] width 157 height 14
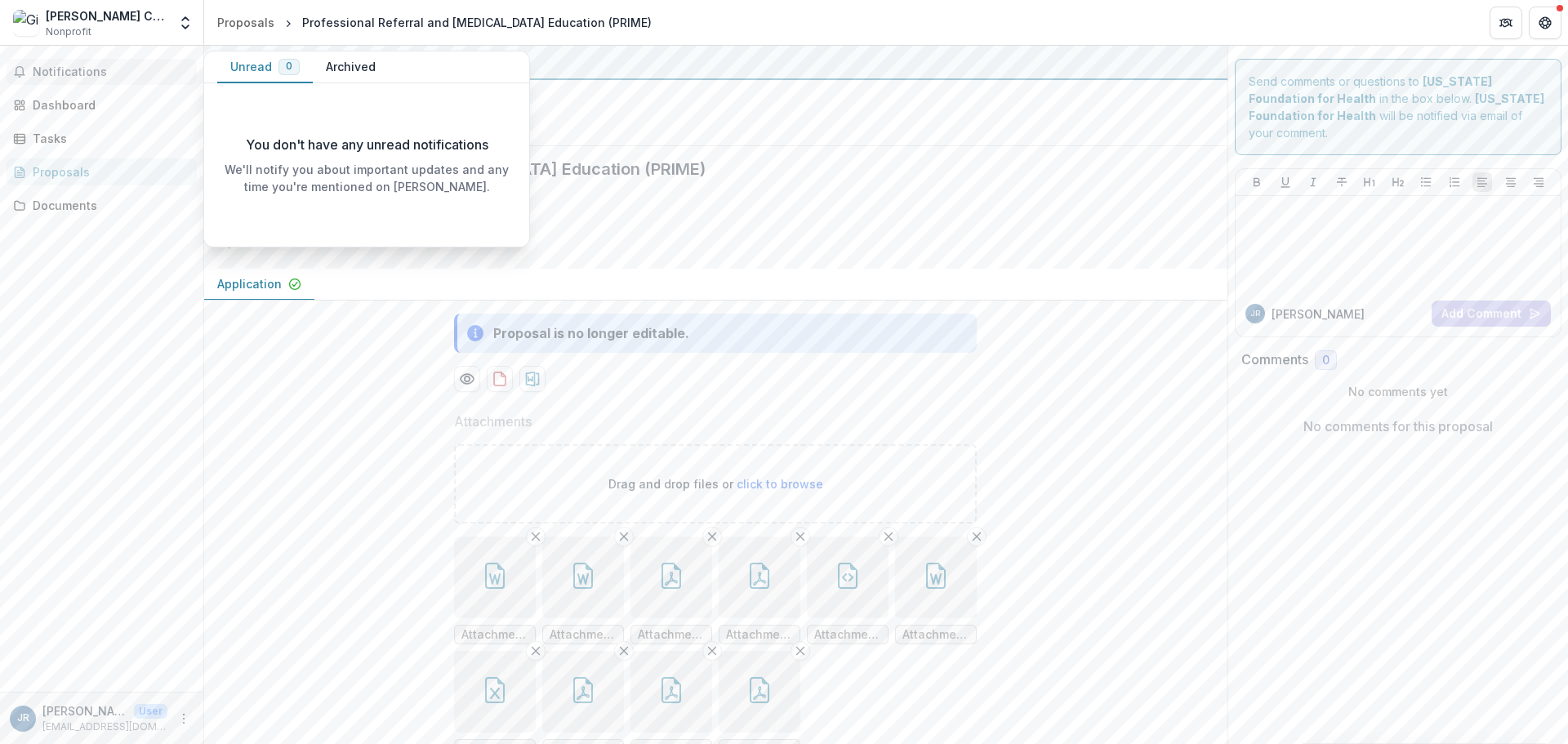
click at [104, 14] on div "[PERSON_NAME] Center for Behavioral Change" at bounding box center [107, 17] width 121 height 18
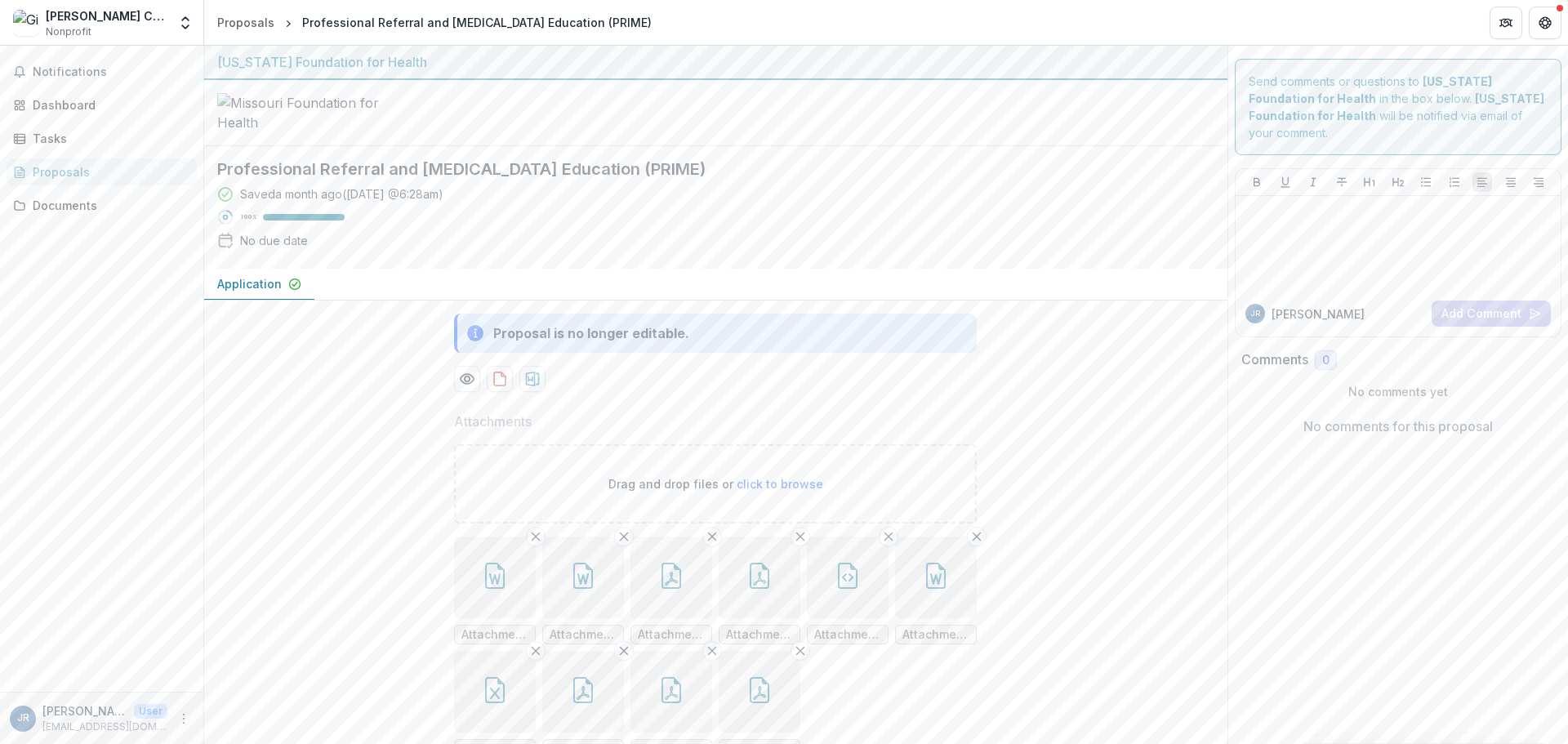
click at [146, 21] on div "[PERSON_NAME] Center for Behavioral Change" at bounding box center [107, 17] width 121 height 18
click at [183, 25] on polyline "Open entity switcher" at bounding box center [185, 26] width 7 height 3
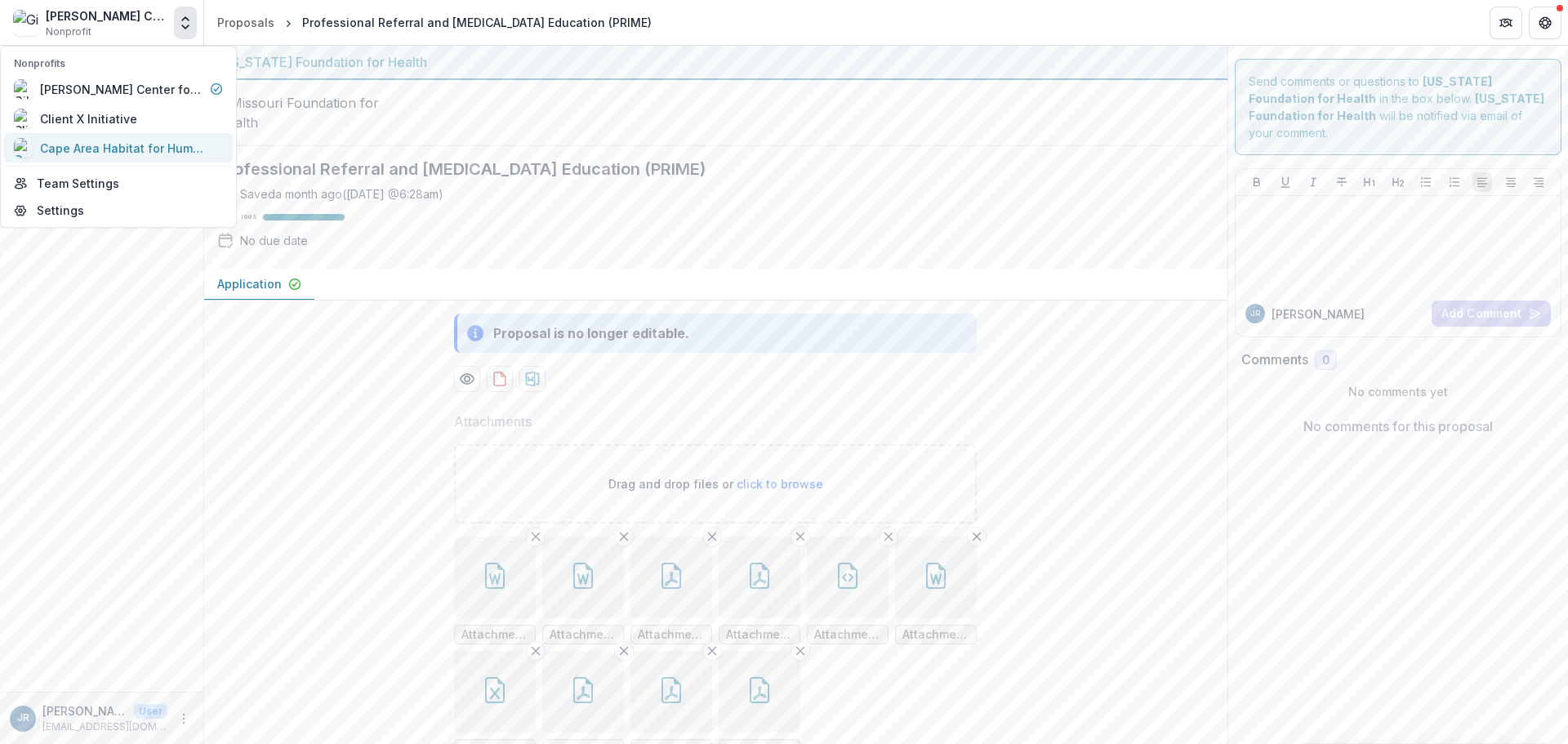
click at [107, 151] on div "Cape Area Habitat for Humanity" at bounding box center [121, 149] width 163 height 18
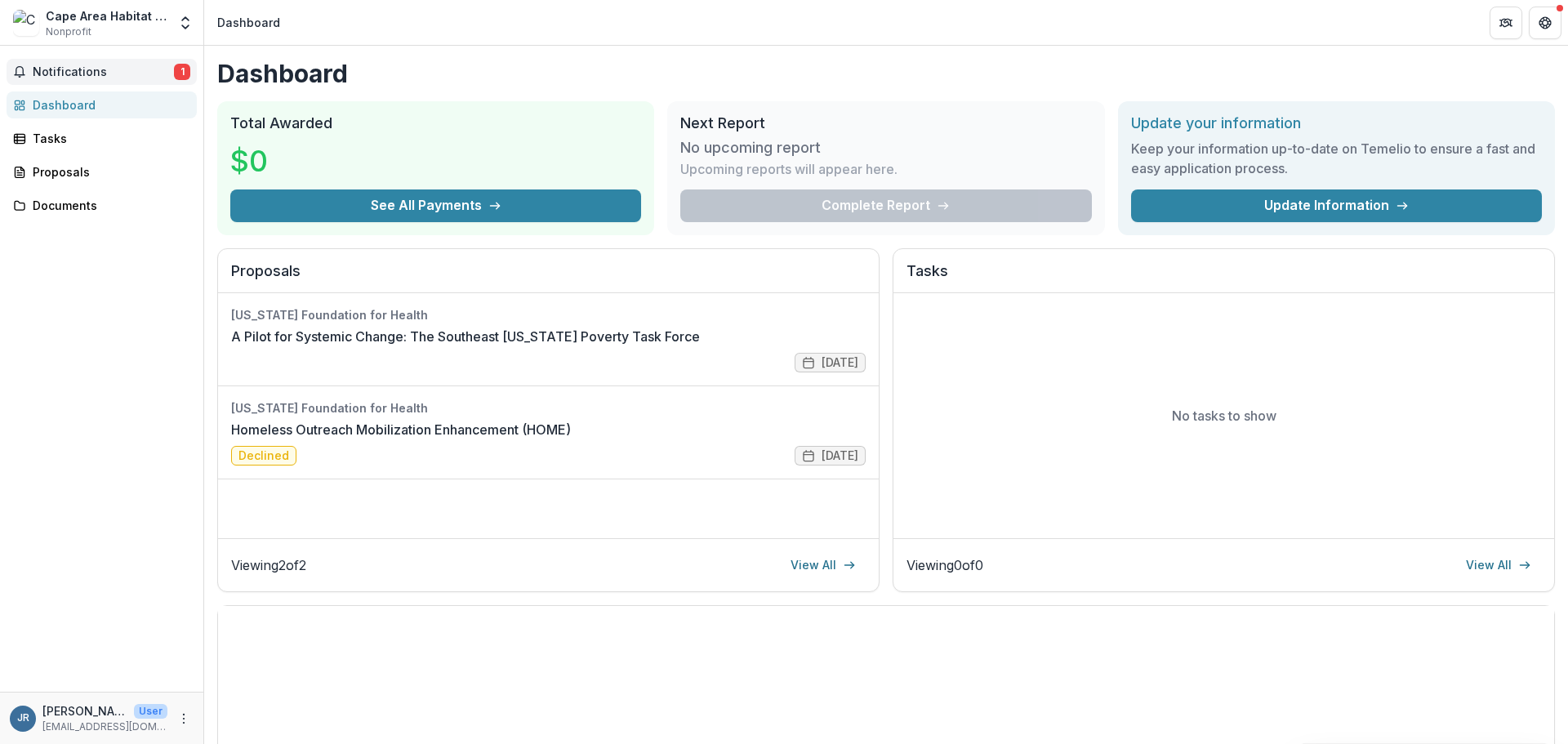
click at [98, 75] on span "Notifications" at bounding box center [103, 72] width 141 height 14
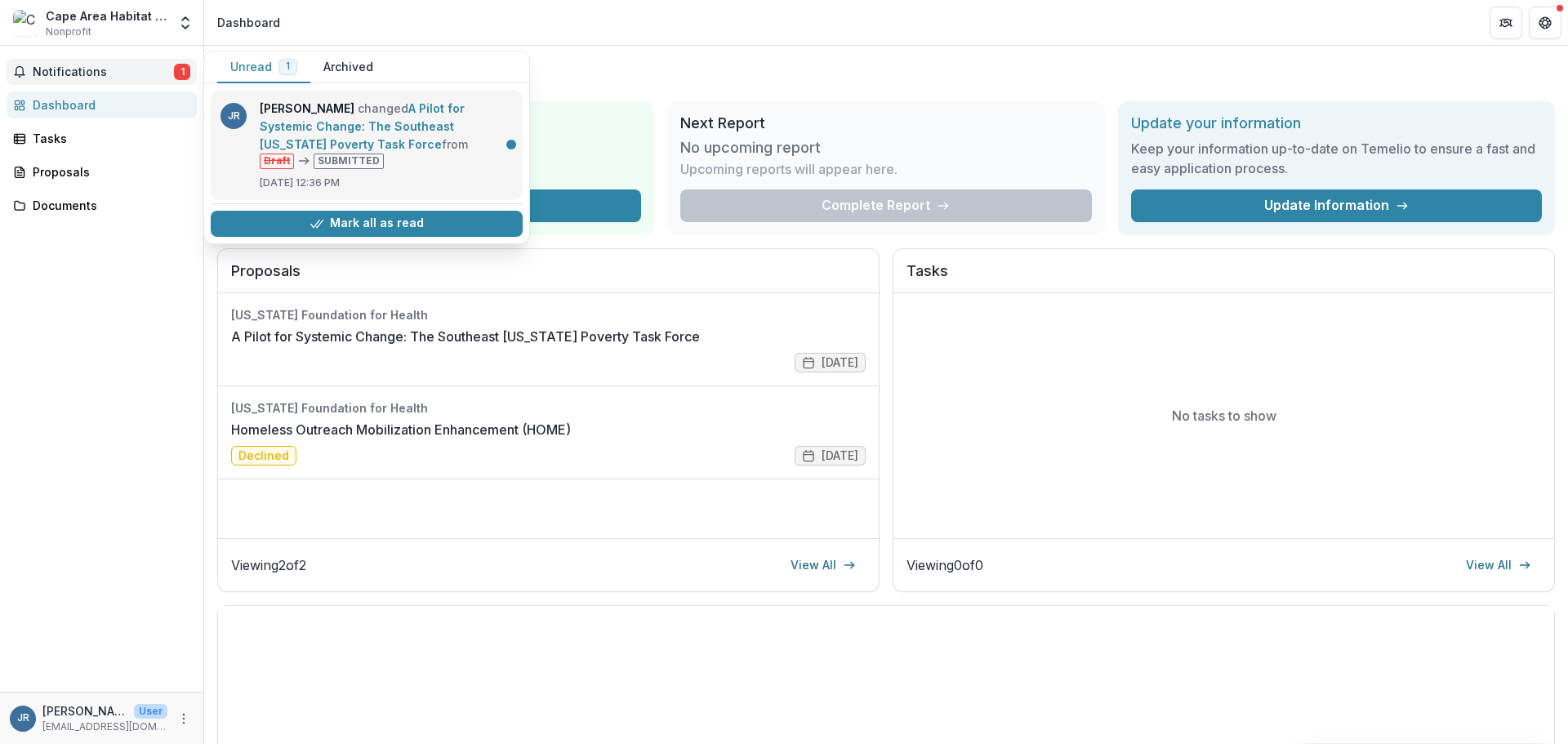
click at [334, 127] on link "A Pilot for Systemic Change: The Southeast [US_STATE] Poverty Task Force" at bounding box center [362, 126] width 205 height 50
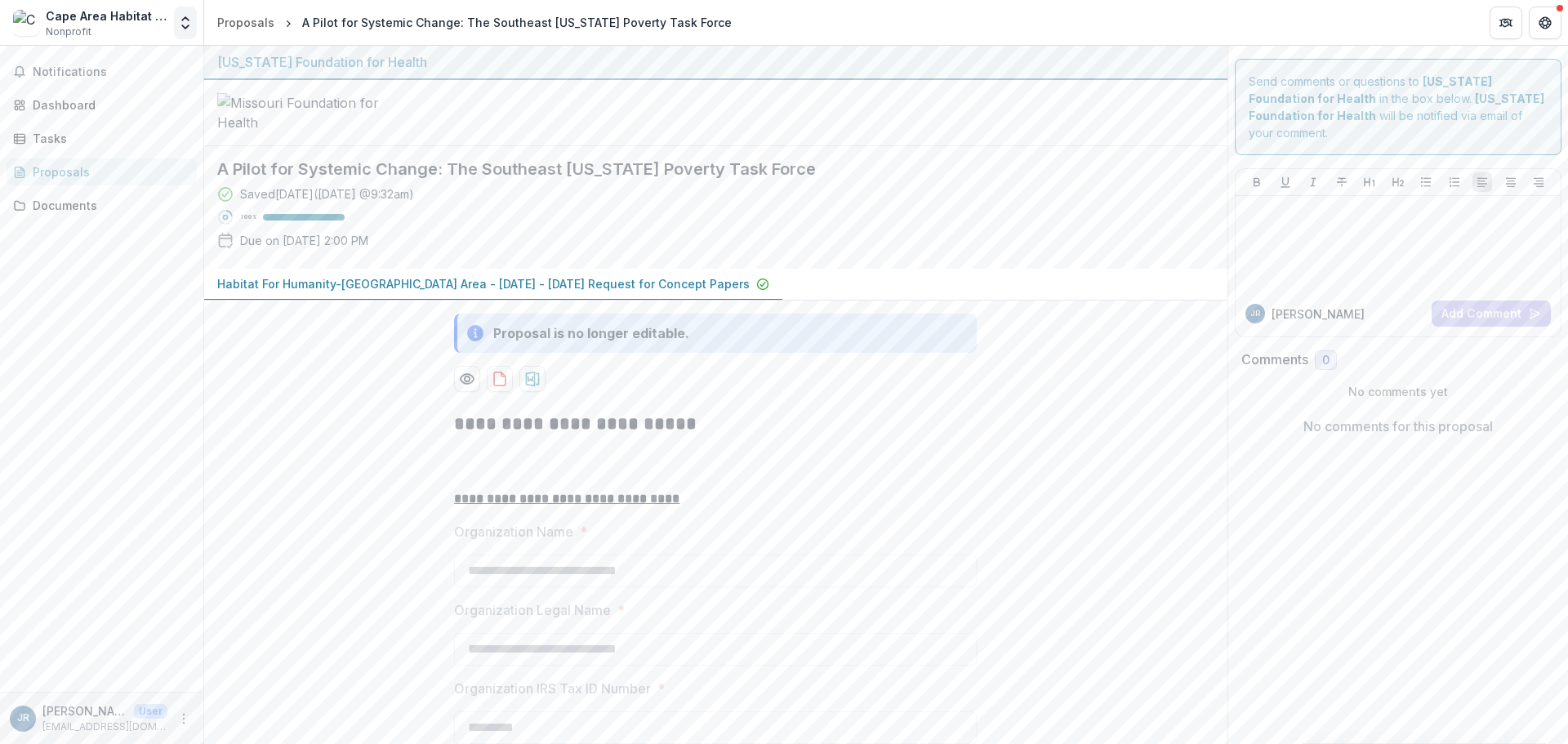
click at [188, 22] on icon "Open entity switcher" at bounding box center [185, 22] width 17 height 17
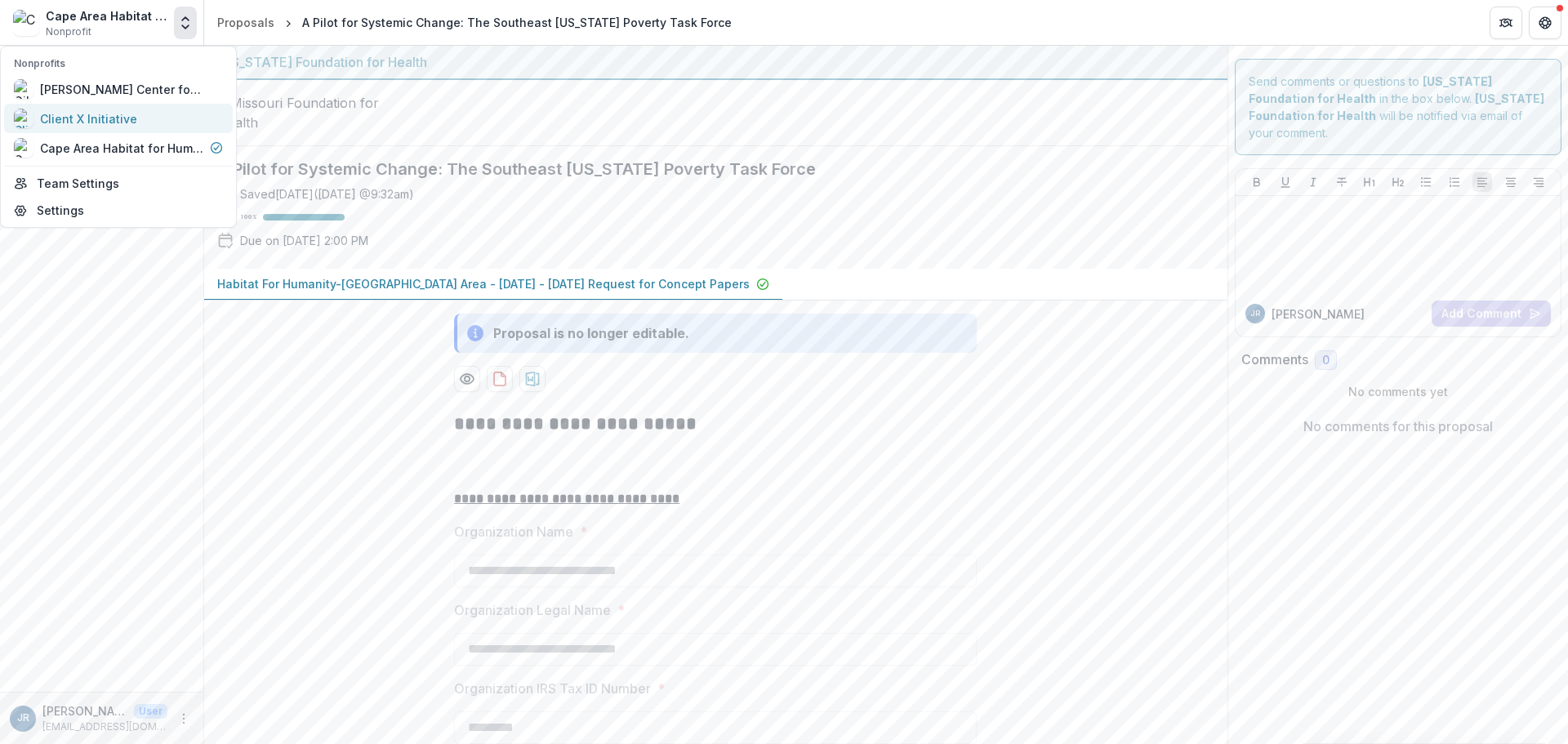
click at [114, 123] on div "Client X Initiative" at bounding box center [88, 119] width 97 height 18
